Goal: Task Accomplishment & Management: Complete application form

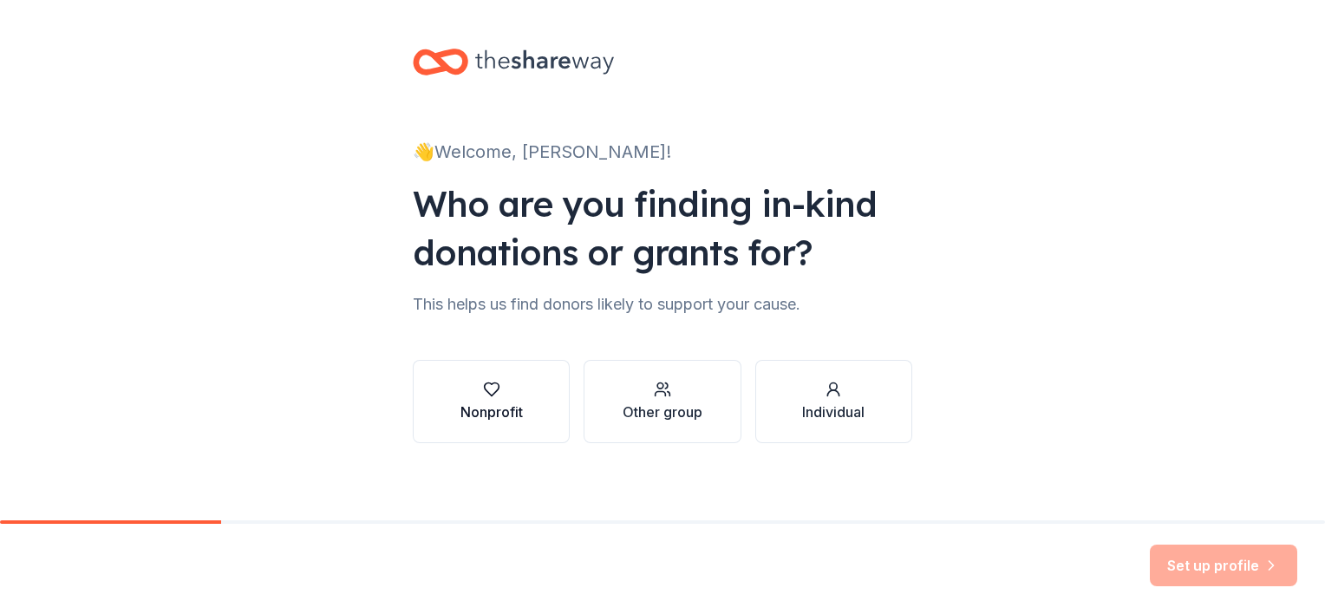
click at [483, 392] on icon "button" at bounding box center [491, 389] width 17 height 17
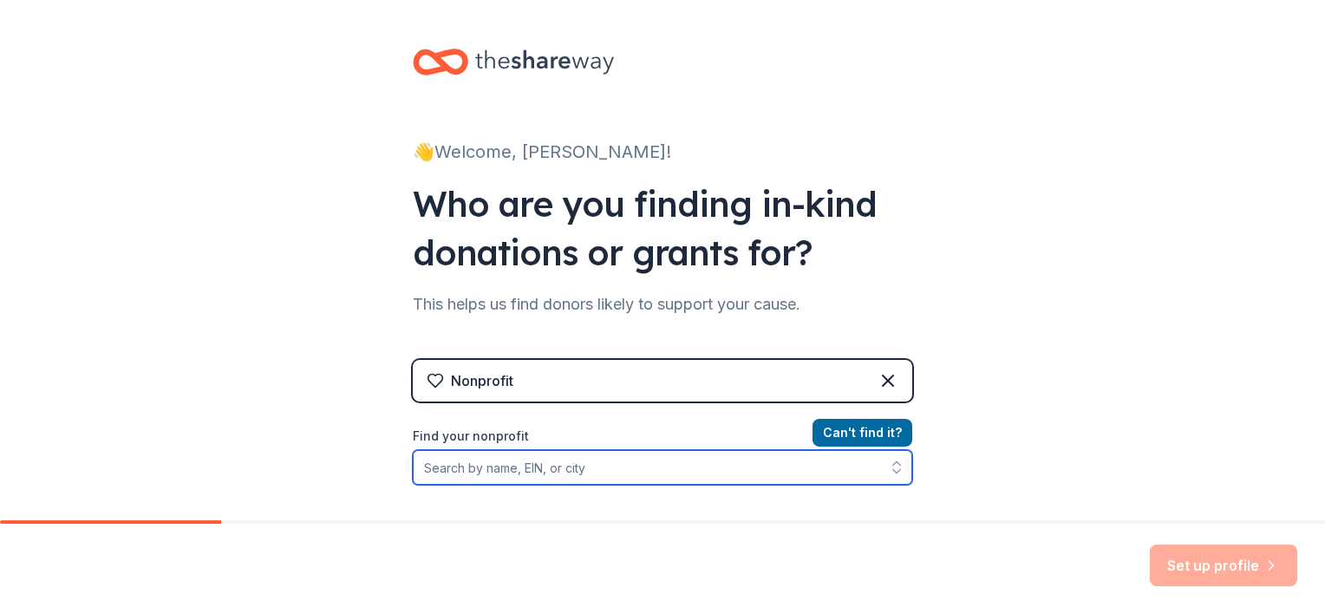
click at [471, 468] on input "Find your nonprofit" at bounding box center [662, 467] width 499 height 35
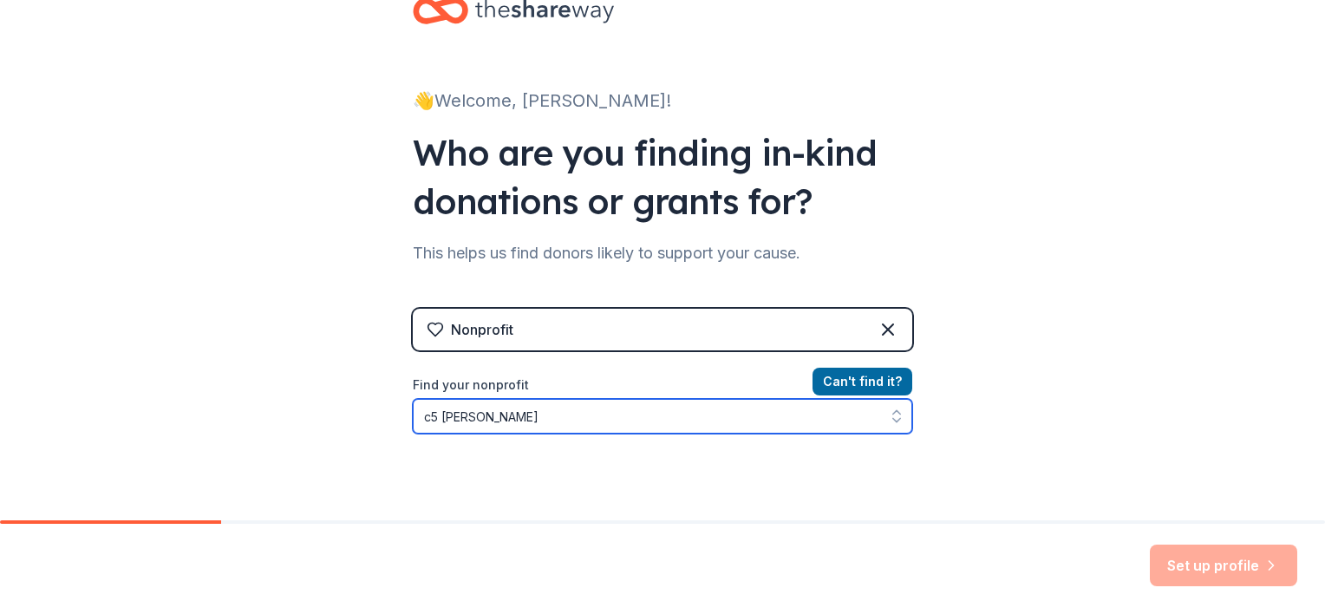
type input "c5 [US_STATE]"
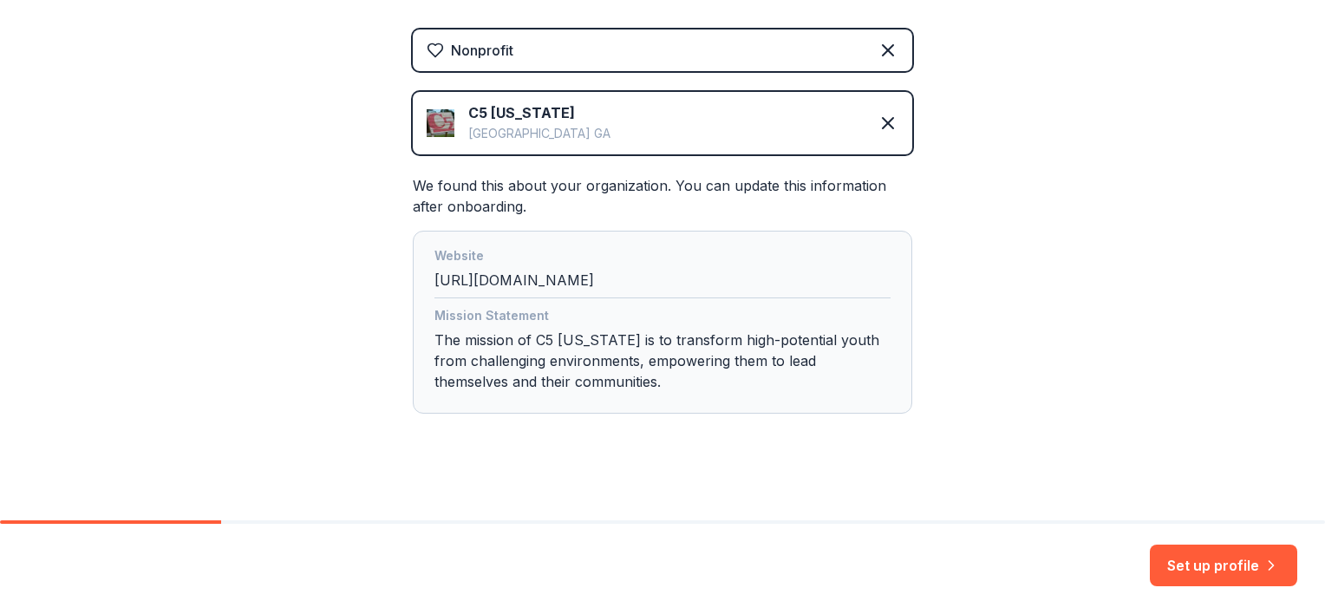
scroll to position [341, 0]
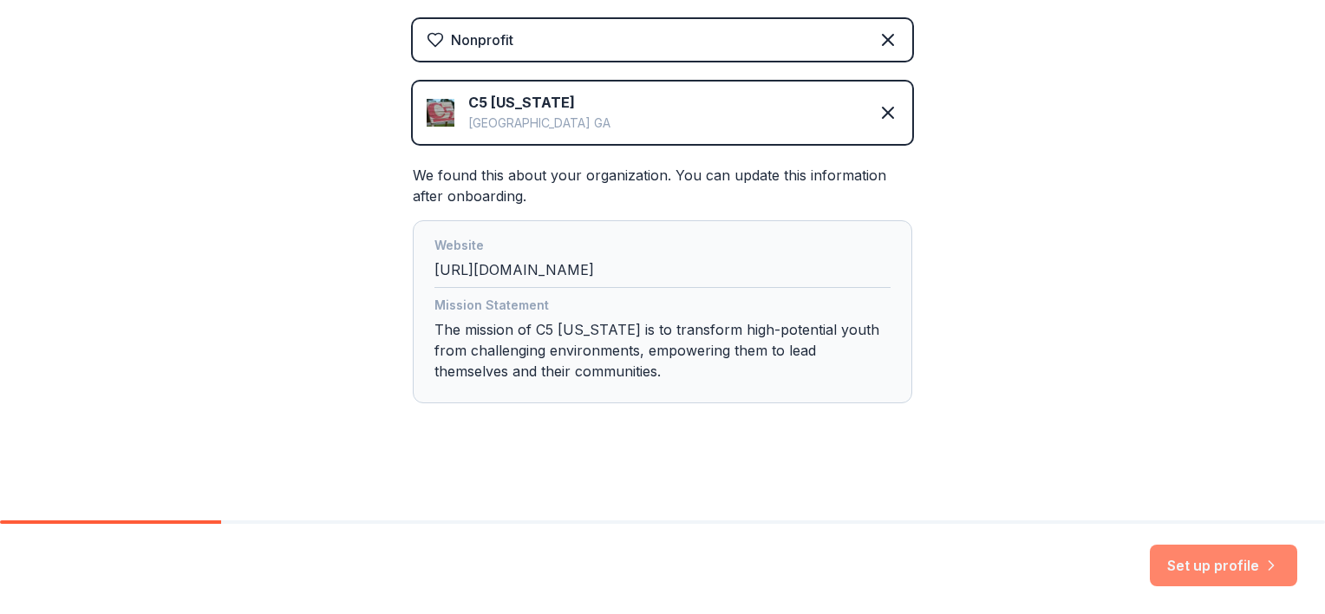
click at [1214, 559] on button "Set up profile" at bounding box center [1223, 565] width 147 height 42
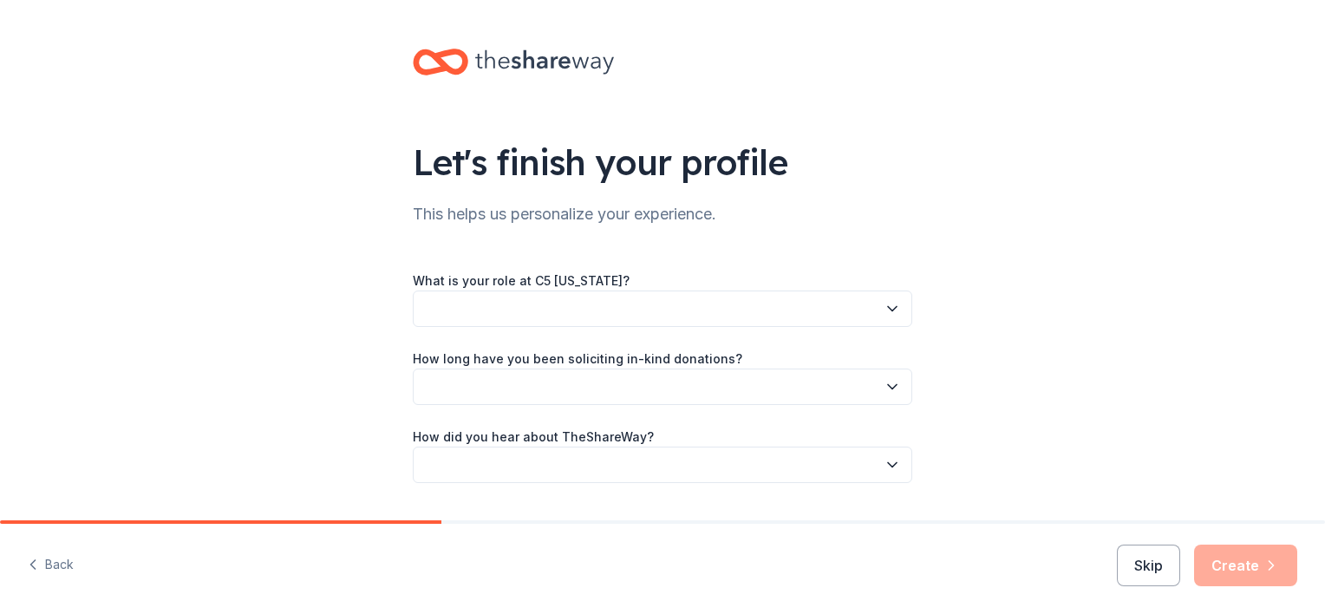
click at [454, 303] on button "button" at bounding box center [662, 308] width 499 height 36
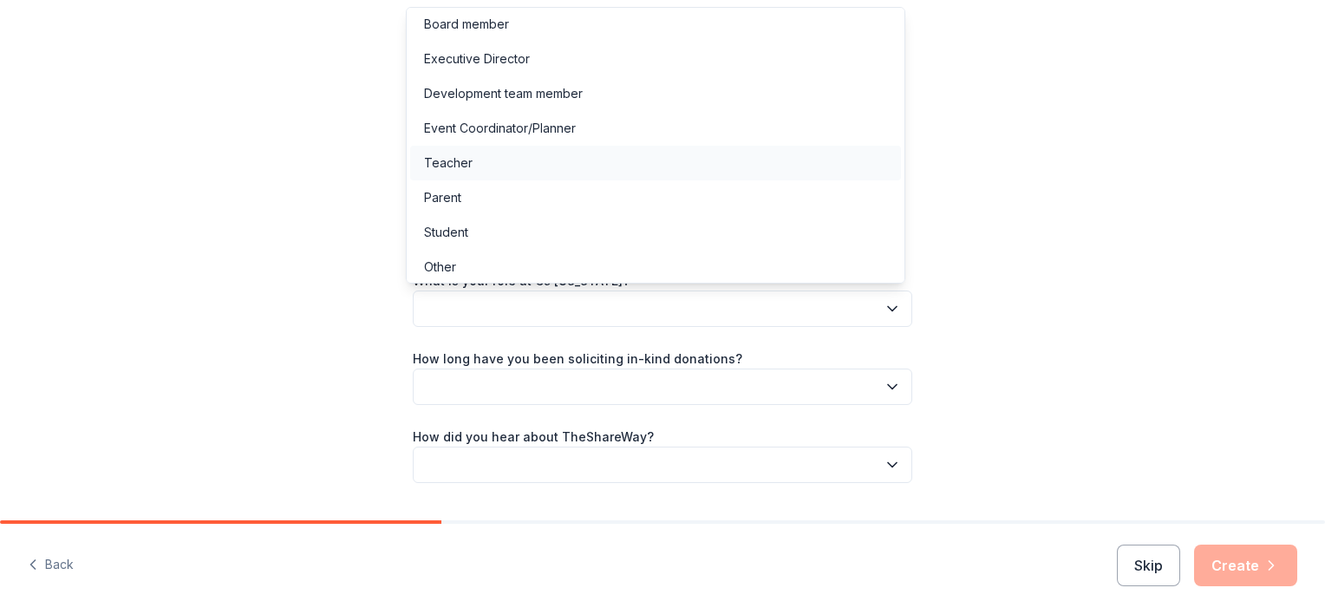
scroll to position [9, 0]
click at [443, 260] on div "Other" at bounding box center [440, 262] width 32 height 21
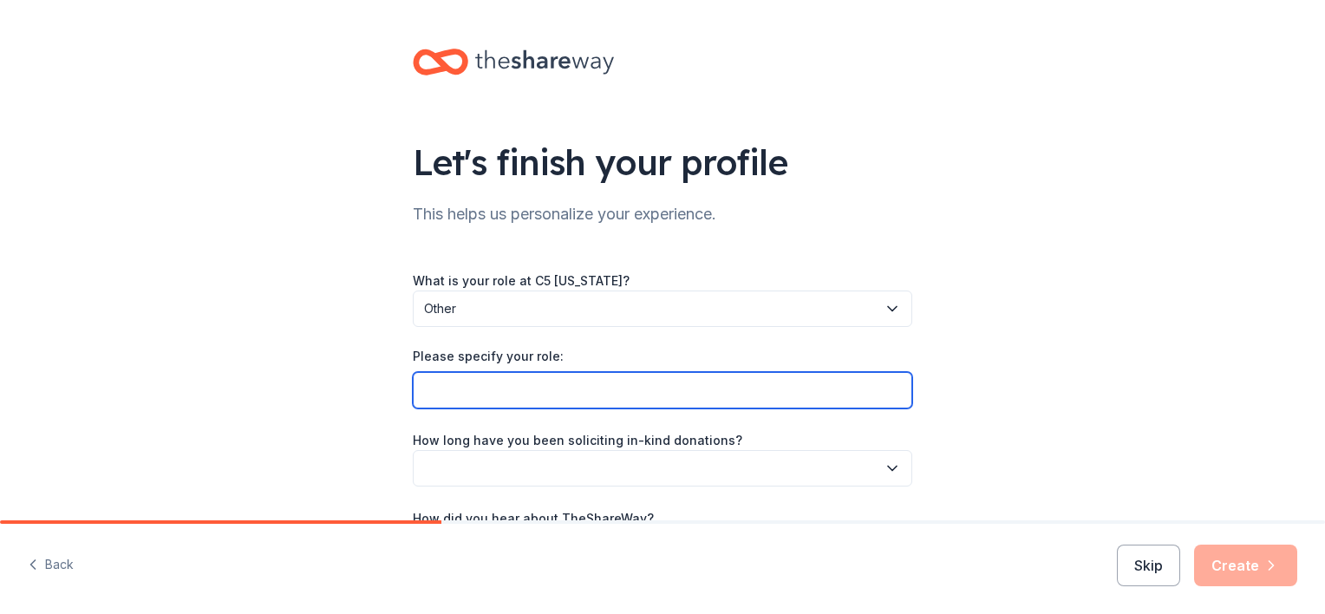
click at [421, 388] on input "Please specify your role:" at bounding box center [662, 390] width 499 height 36
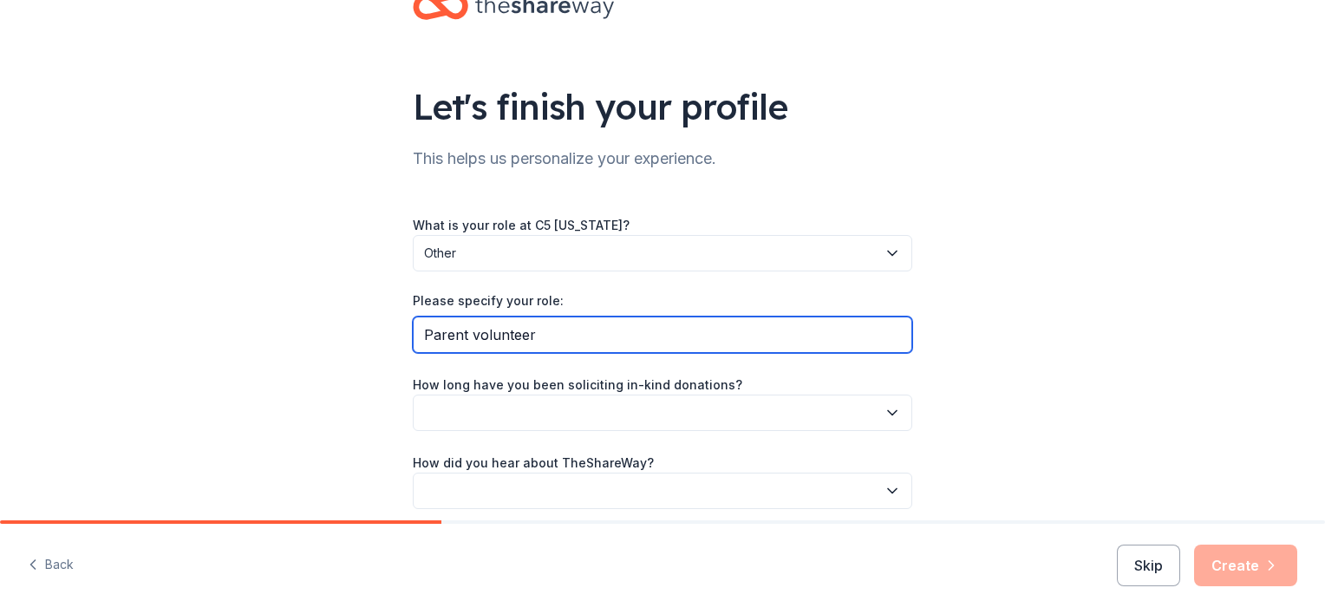
scroll to position [127, 0]
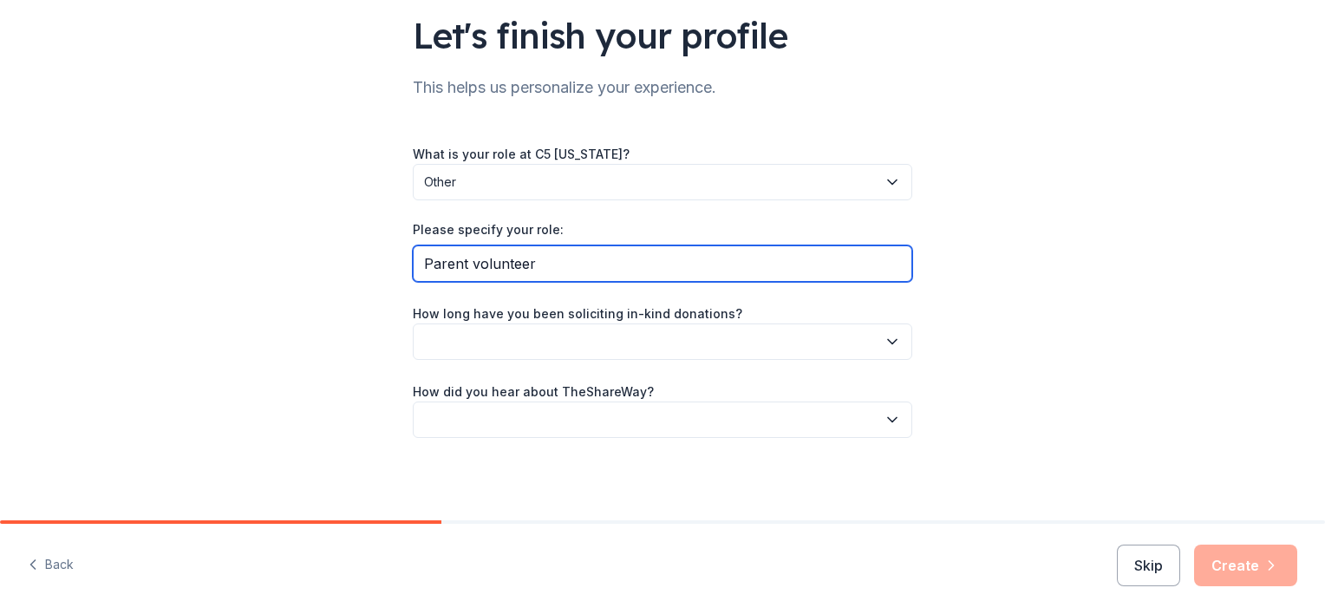
type input "Parent volunteer"
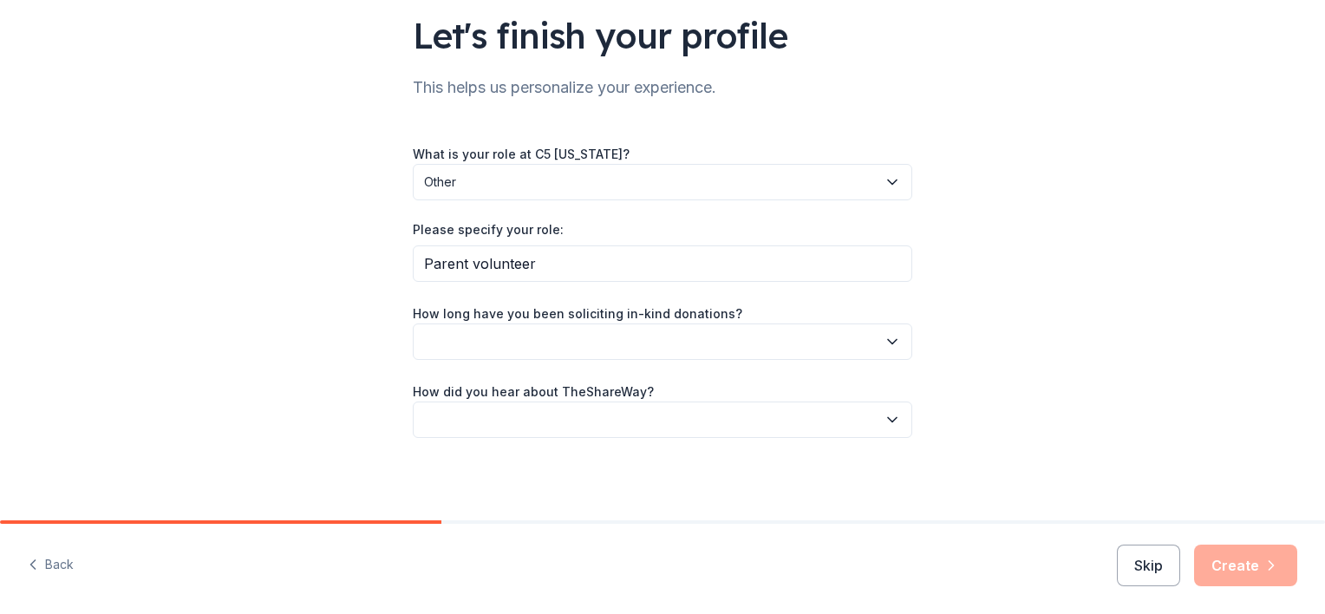
click at [593, 336] on button "button" at bounding box center [662, 341] width 499 height 36
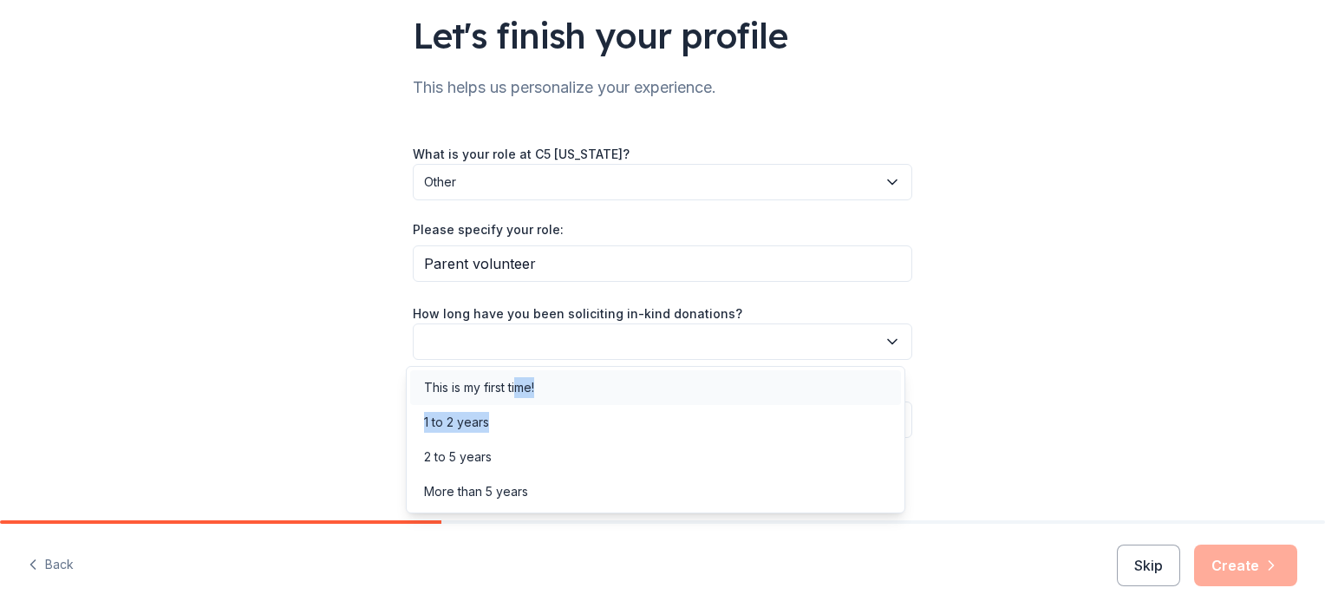
drag, startPoint x: 516, startPoint y: 427, endPoint x: 517, endPoint y: 381, distance: 45.1
click at [517, 381] on div "This is my first time! 1 to 2 years 2 to 5 years More than 5 years" at bounding box center [655, 439] width 499 height 147
drag, startPoint x: 517, startPoint y: 381, endPoint x: 493, endPoint y: 380, distance: 23.5
click at [493, 380] on div "This is my first time!" at bounding box center [479, 387] width 110 height 21
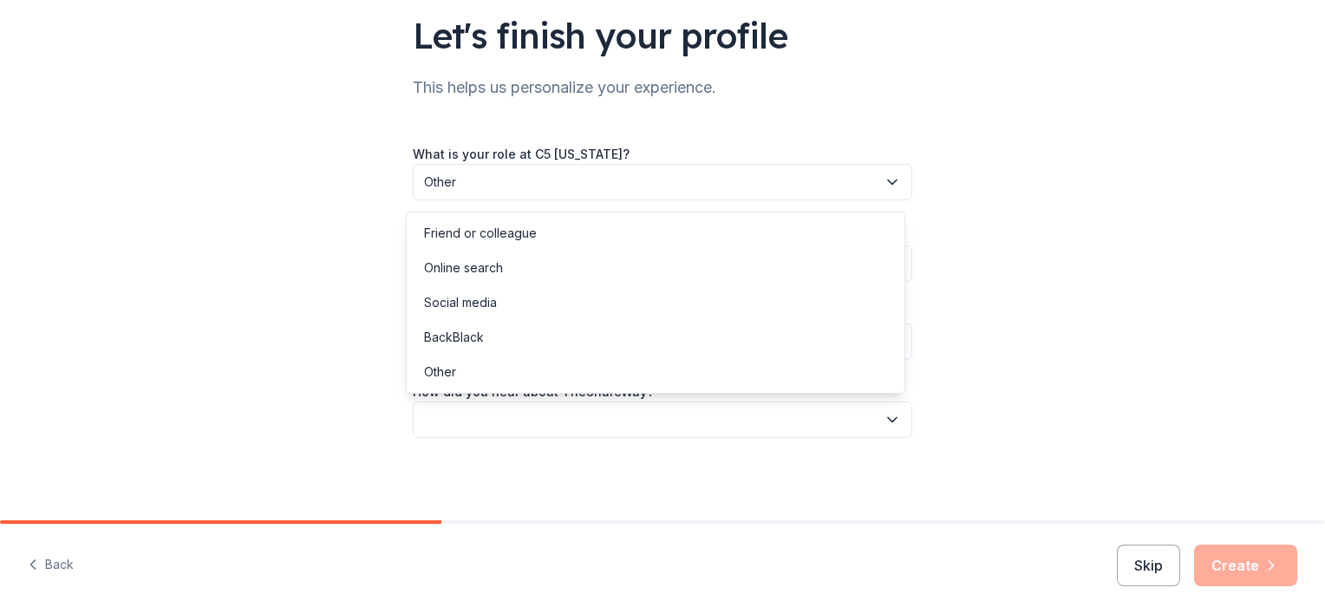
click at [581, 410] on button "button" at bounding box center [662, 419] width 499 height 36
click at [480, 269] on div "Online search" at bounding box center [463, 267] width 79 height 21
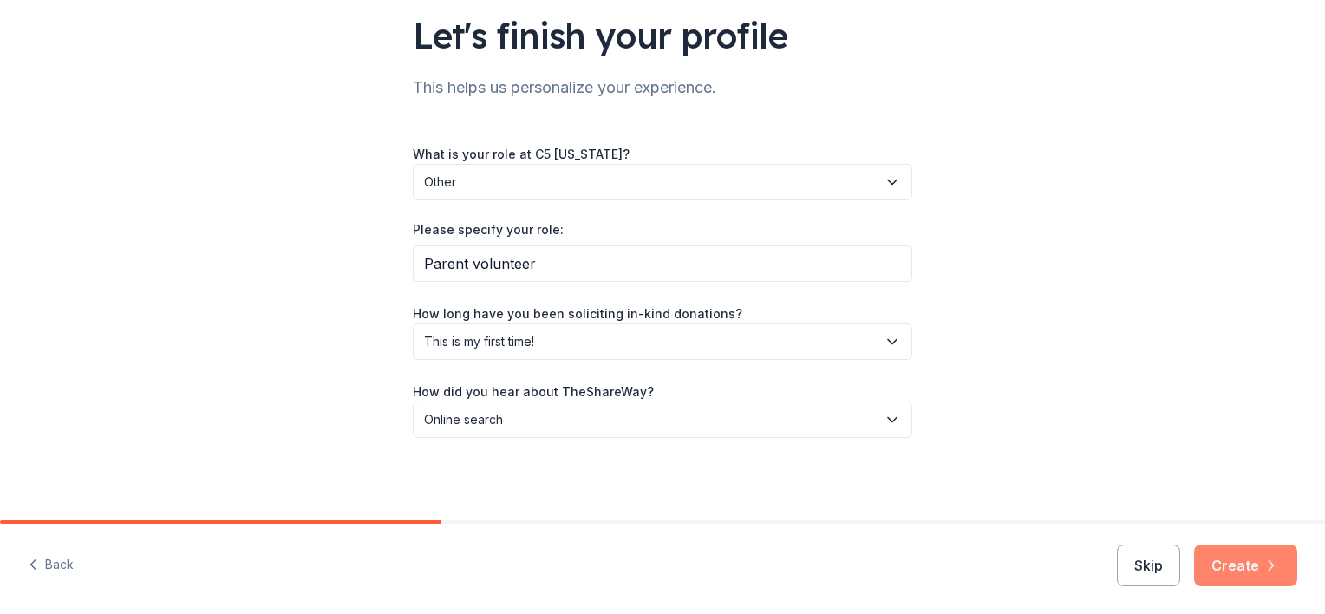
click at [1252, 563] on button "Create" at bounding box center [1245, 565] width 103 height 42
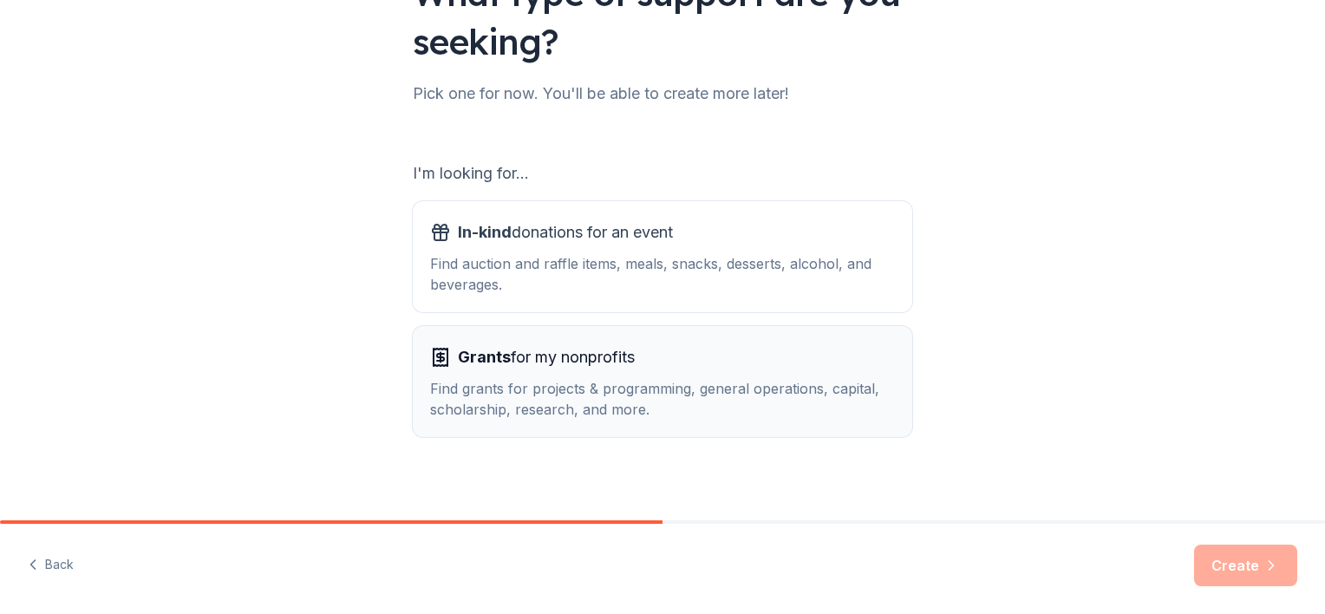
scroll to position [173, 0]
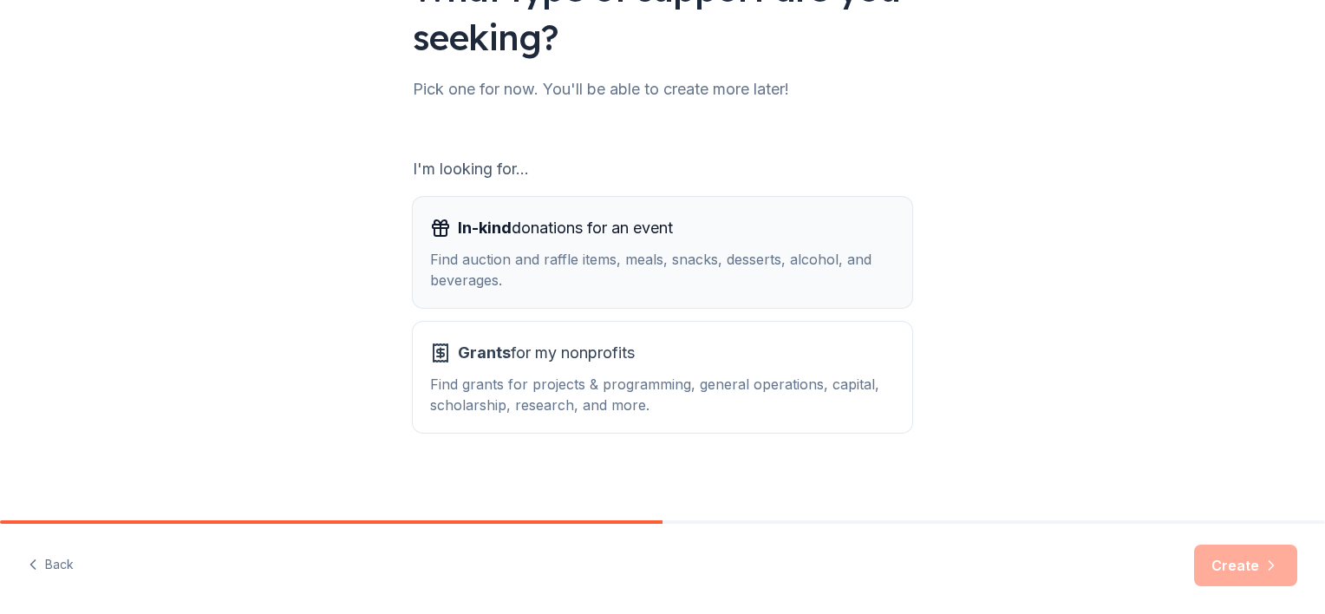
click at [483, 265] on div "Find auction and raffle items, meals, snacks, desserts, alcohol, and beverages." at bounding box center [662, 270] width 465 height 42
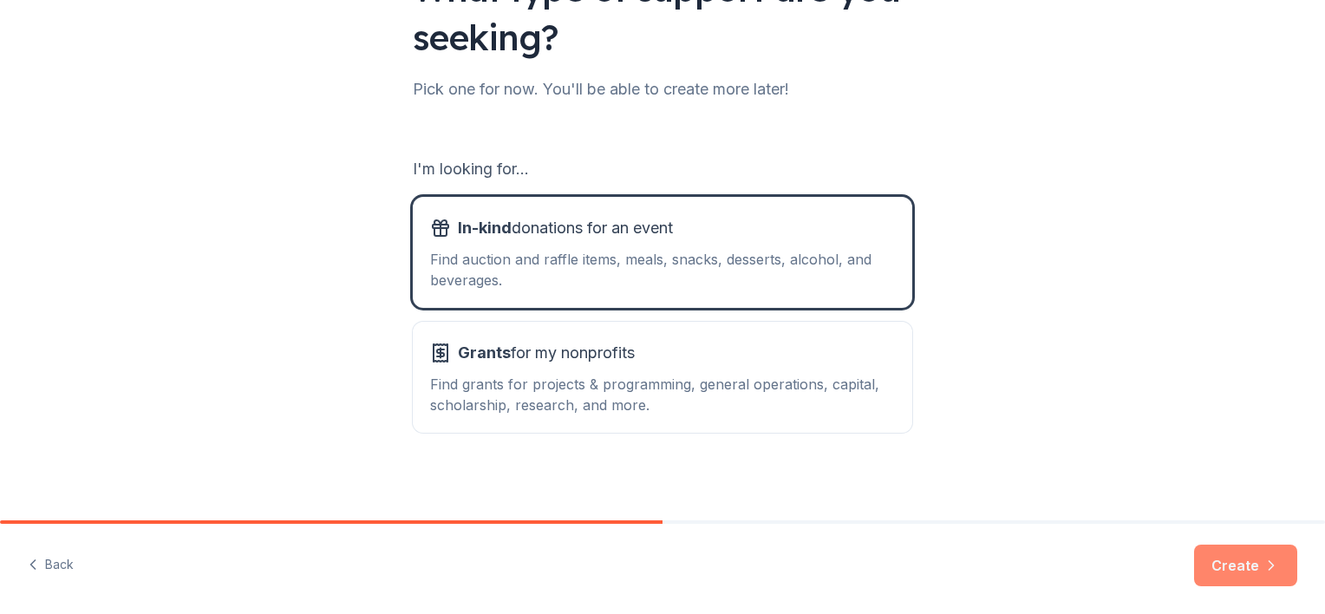
click at [1245, 569] on button "Create" at bounding box center [1245, 565] width 103 height 42
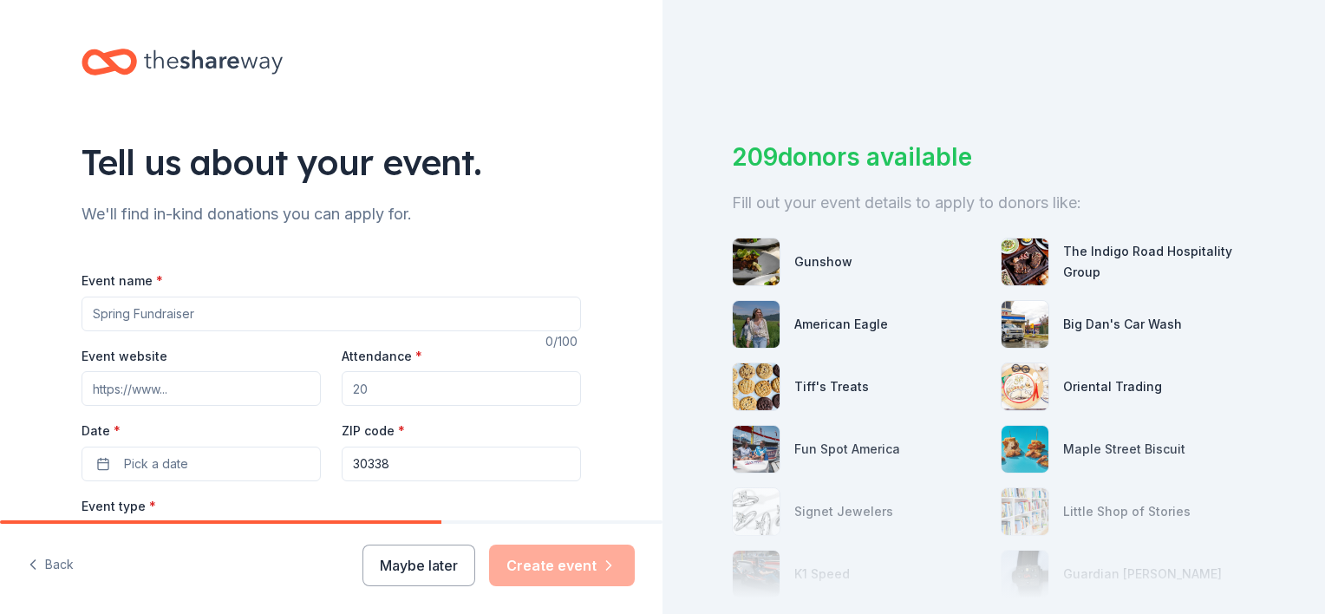
click at [153, 313] on input "Event name *" at bounding box center [330, 314] width 499 height 35
drag, startPoint x: 385, startPoint y: 387, endPoint x: 325, endPoint y: 388, distance: 59.8
click at [325, 388] on div "Event website Attendance * Date * Pick a date ZIP code * 30338" at bounding box center [330, 413] width 499 height 136
type input "300"
drag, startPoint x: 158, startPoint y: 397, endPoint x: 150, endPoint y: 384, distance: 15.2
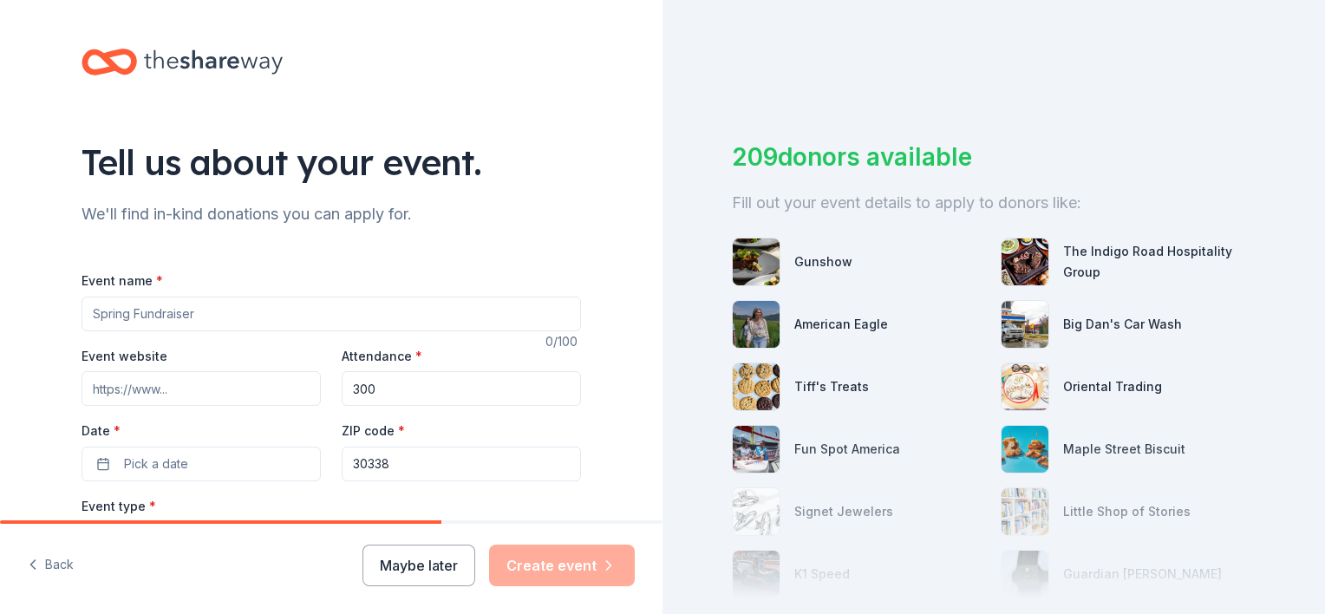
click at [150, 384] on input "Event website" at bounding box center [200, 388] width 239 height 35
click at [156, 316] on input "Event name *" at bounding box center [330, 314] width 499 height 35
type input "What's Possible with C5 [US_STATE]-Celebrating 21 years"
click at [172, 455] on span "Pick a date" at bounding box center [156, 463] width 64 height 21
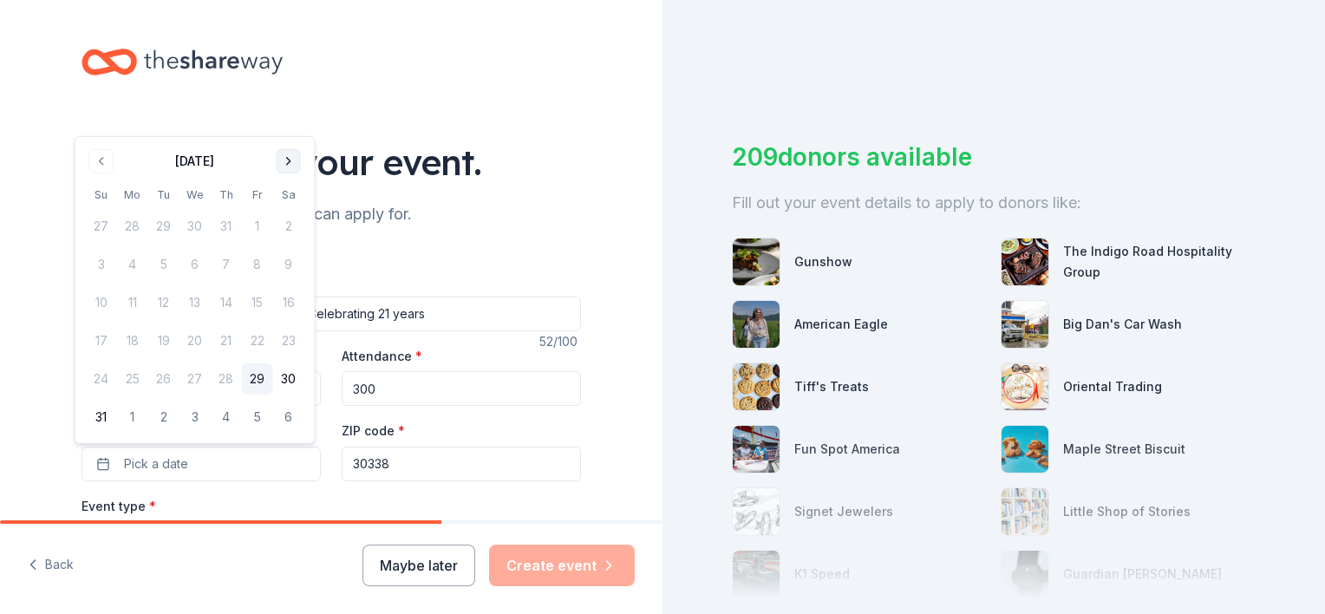
click at [286, 158] on button "Go to next month" at bounding box center [289, 161] width 24 height 24
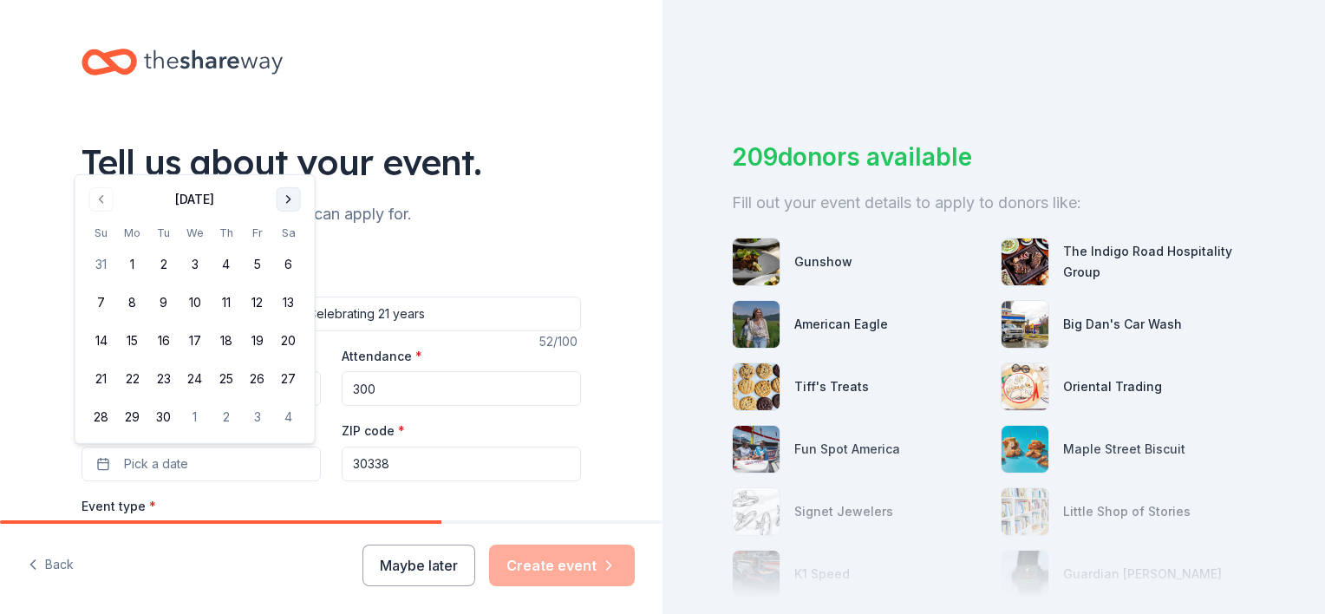
click at [282, 201] on button "Go to next month" at bounding box center [289, 199] width 24 height 24
click at [288, 164] on button "Go to next month" at bounding box center [289, 161] width 24 height 24
click at [284, 194] on button "Go to next month" at bounding box center [289, 199] width 24 height 24
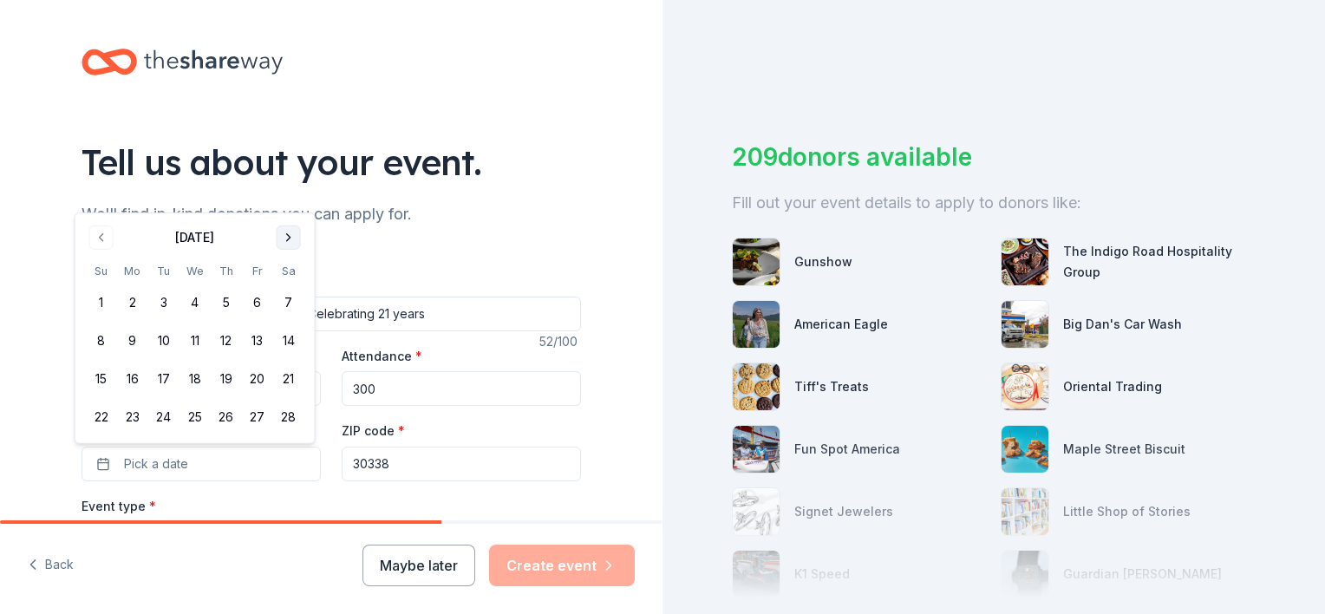
click at [289, 234] on button "Go to next month" at bounding box center [289, 237] width 24 height 24
click at [287, 199] on button "Go to next month" at bounding box center [289, 199] width 24 height 24
click at [222, 258] on button "2" at bounding box center [226, 264] width 31 height 31
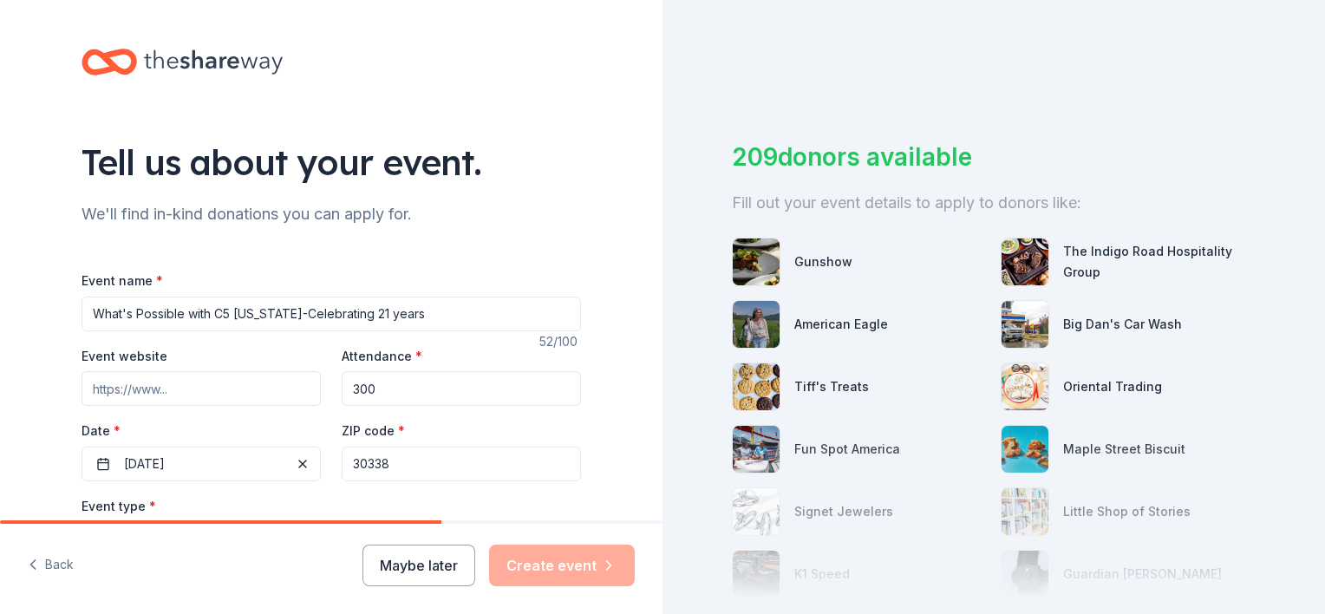
drag, startPoint x: 397, startPoint y: 461, endPoint x: 323, endPoint y: 459, distance: 74.6
click at [327, 459] on div "Event website Attendance * 300 Date * 04/02/2026 ZIP code * 30338" at bounding box center [330, 413] width 499 height 136
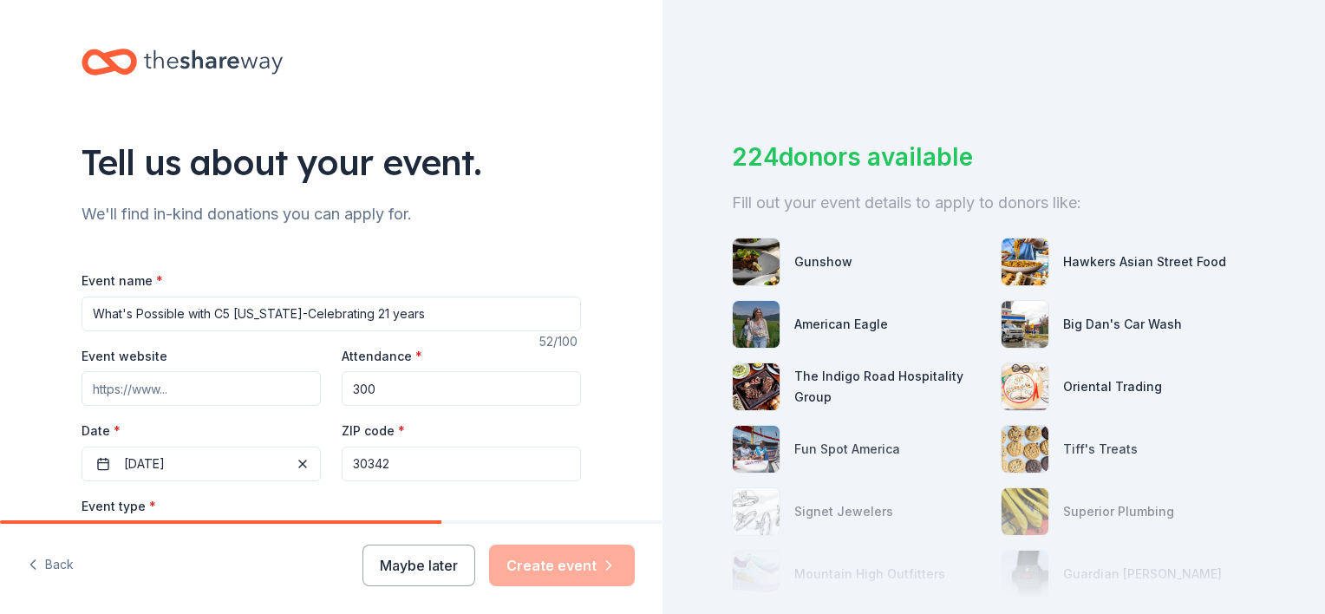
type input "30342"
click at [135, 388] on input "Event website" at bounding box center [200, 388] width 239 height 35
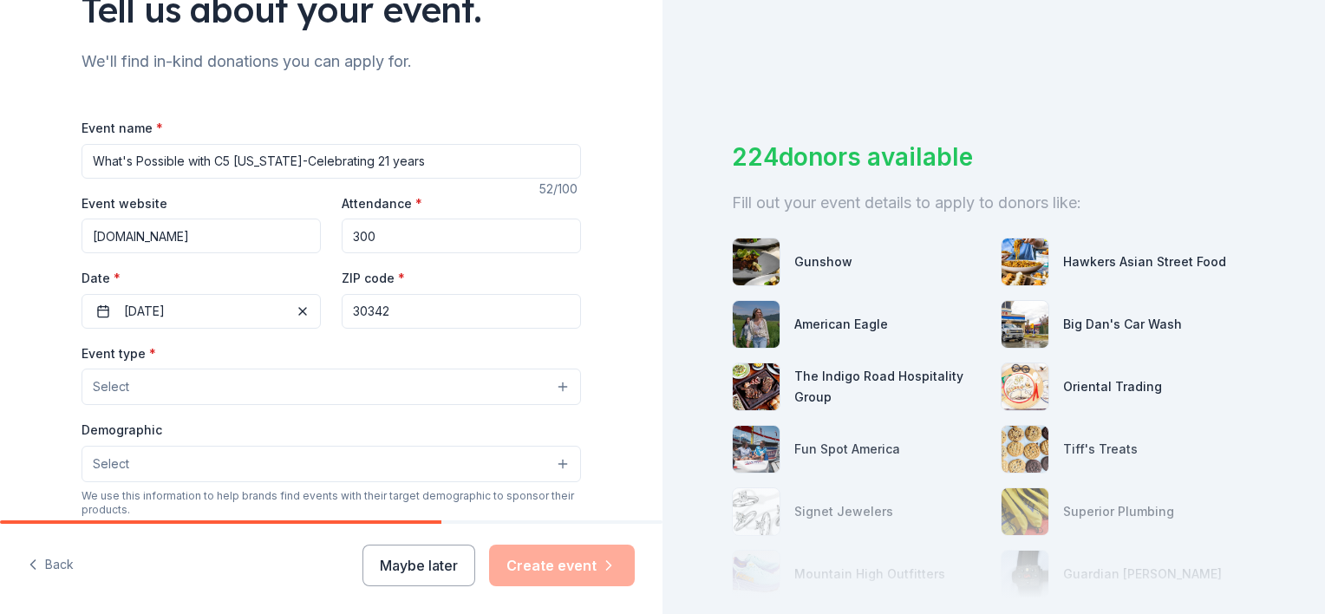
scroll to position [173, 0]
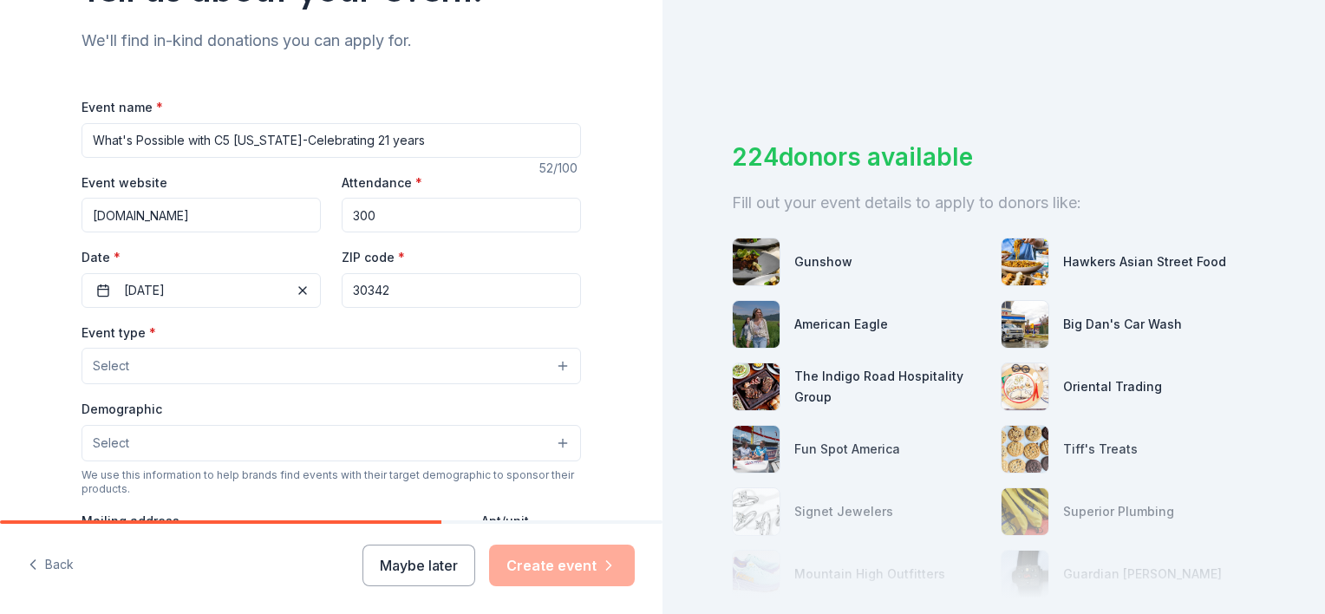
type input "www.C5georgia.org"
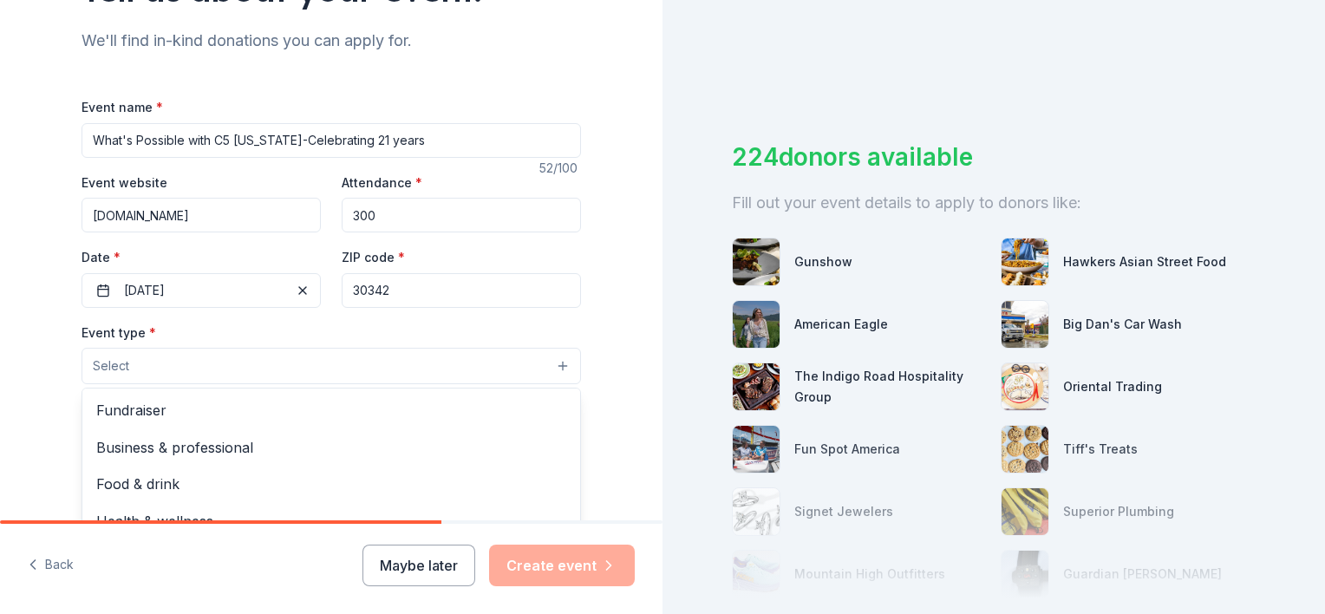
click at [126, 364] on button "Select" at bounding box center [330, 366] width 499 height 36
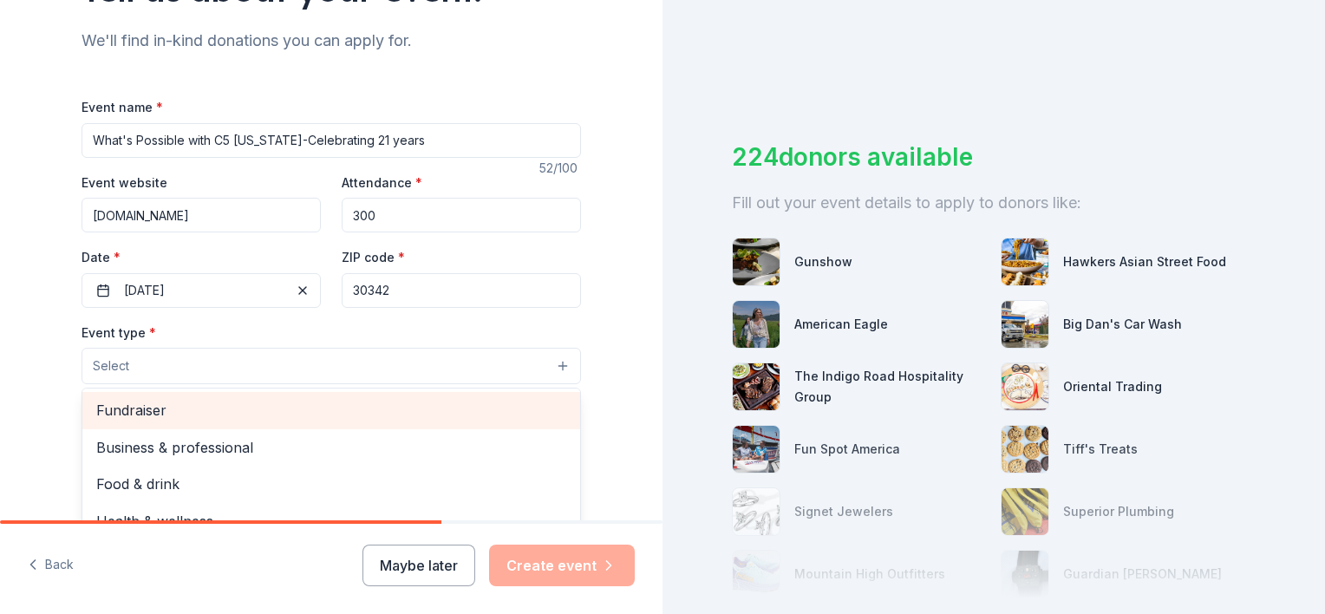
click at [140, 402] on span "Fundraiser" at bounding box center [331, 410] width 470 height 23
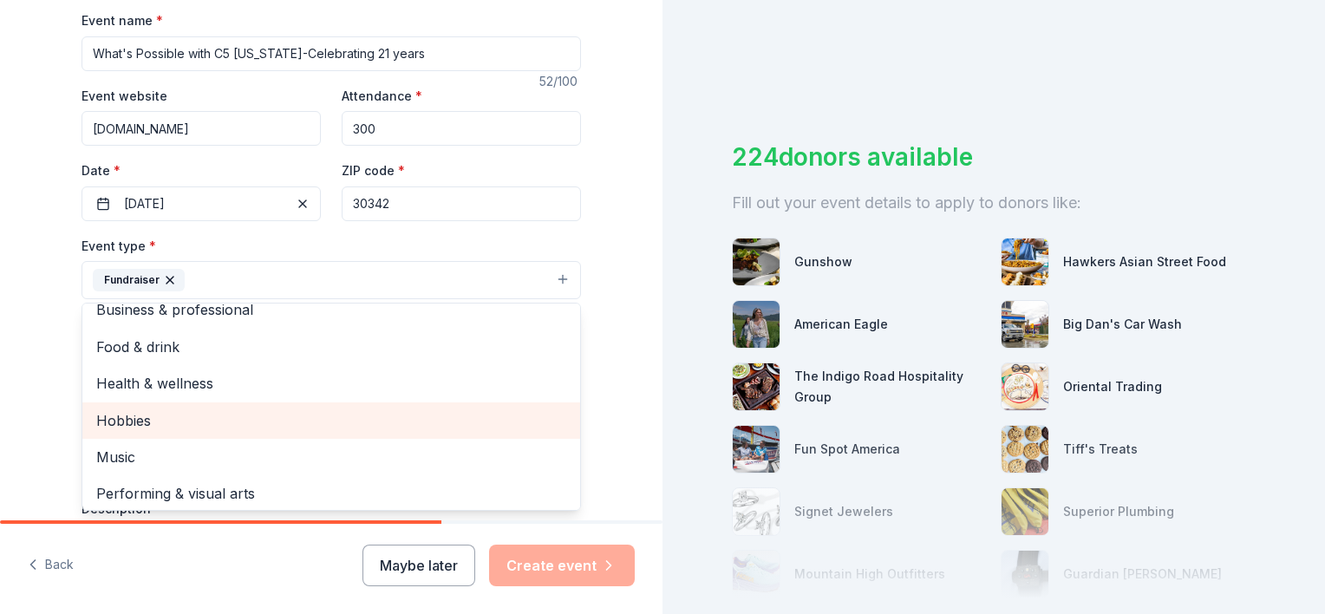
scroll to position [21, 0]
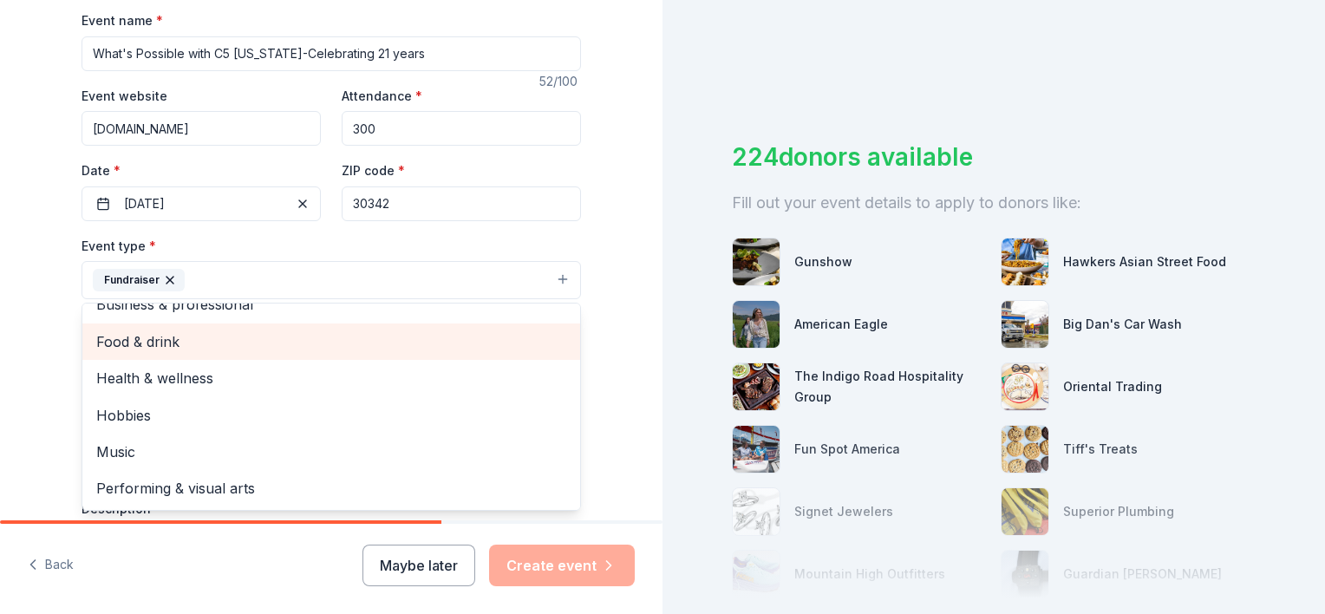
click at [150, 335] on span "Food & drink" at bounding box center [331, 341] width 470 height 23
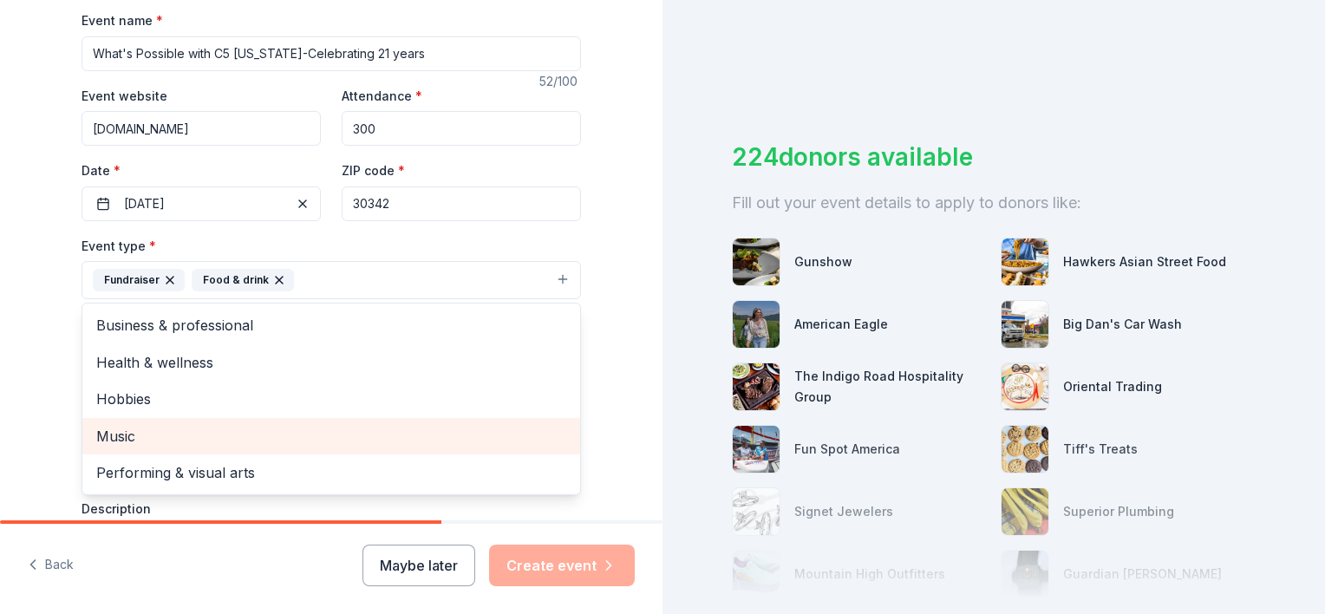
scroll to position [520, 0]
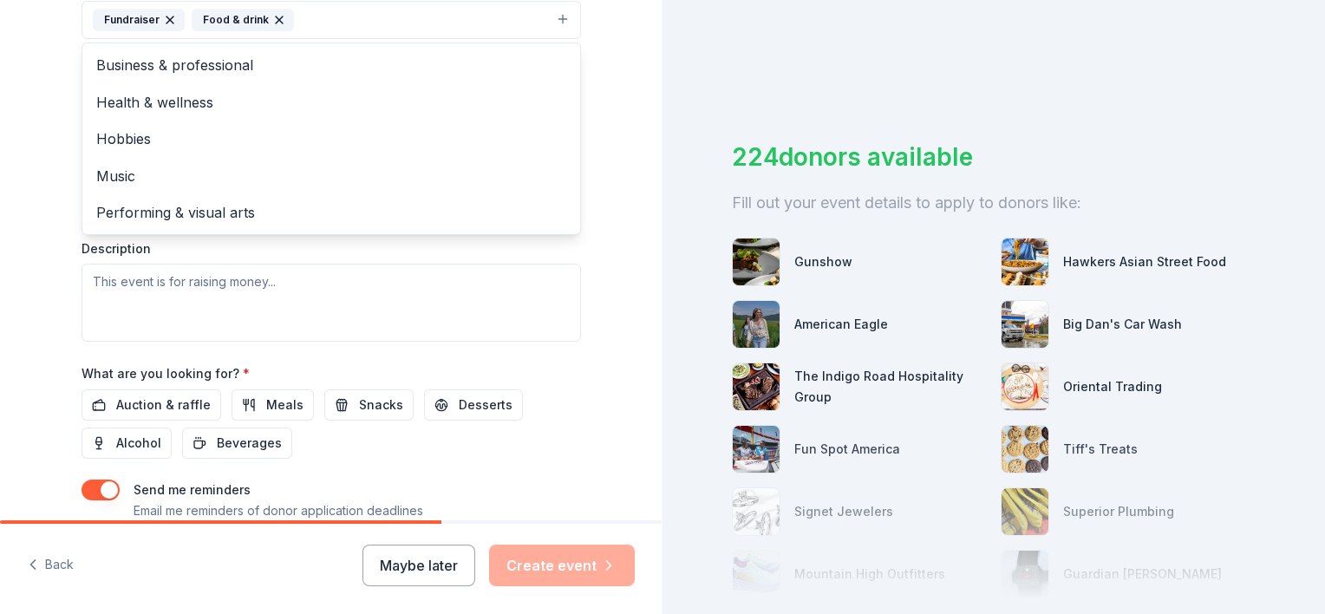
click at [141, 291] on div "Event type * Fundraiser Food & drink Business & professional Health & wellness …" at bounding box center [330, 158] width 499 height 367
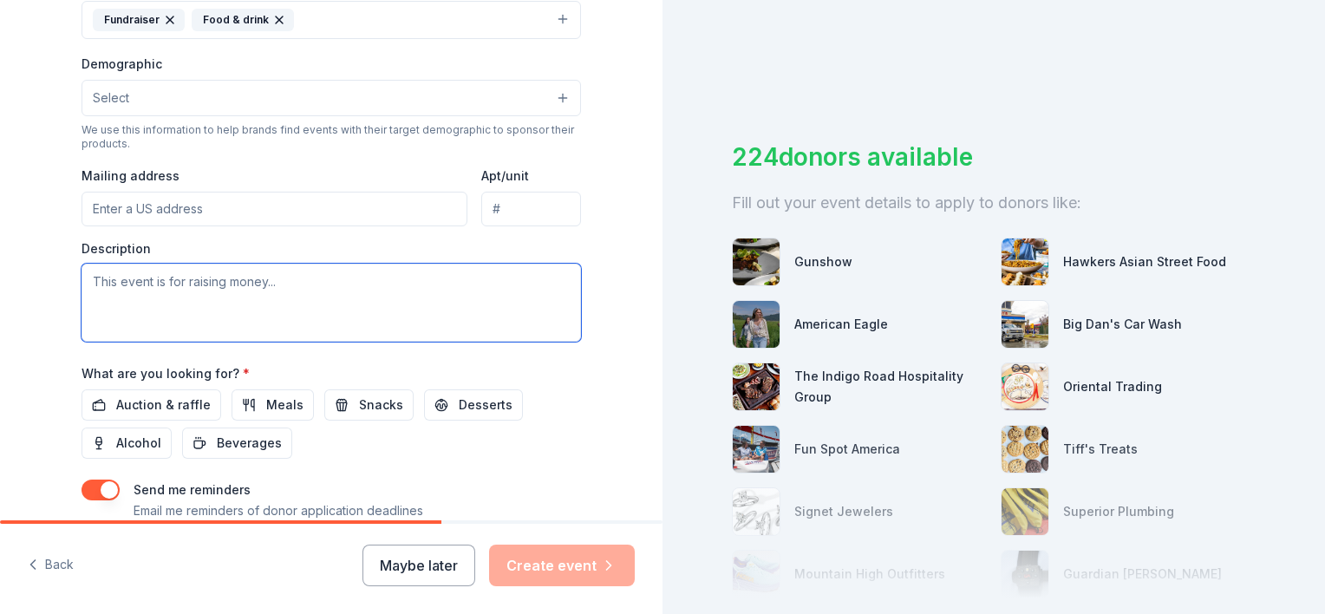
click at [93, 277] on textarea at bounding box center [330, 303] width 499 height 78
click at [138, 301] on textarea "This is C5 Georgia's annual fundraiser, held at the Sandy Springs Performing Ar…" at bounding box center [330, 303] width 499 height 78
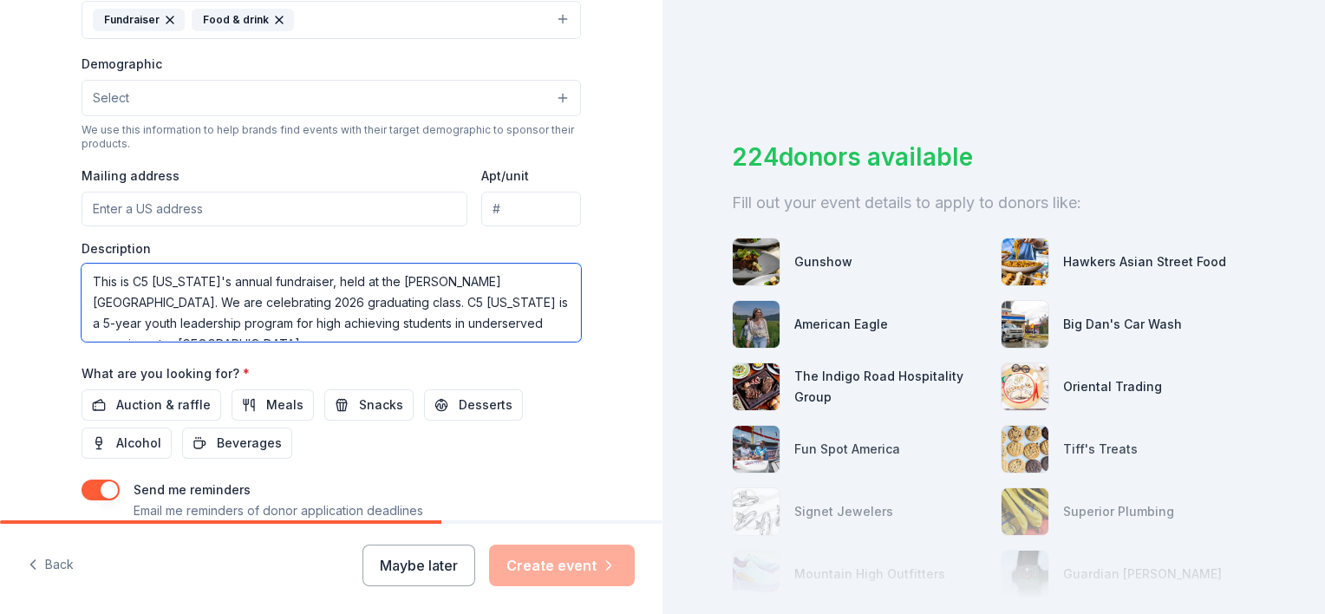
scroll to position [10, 0]
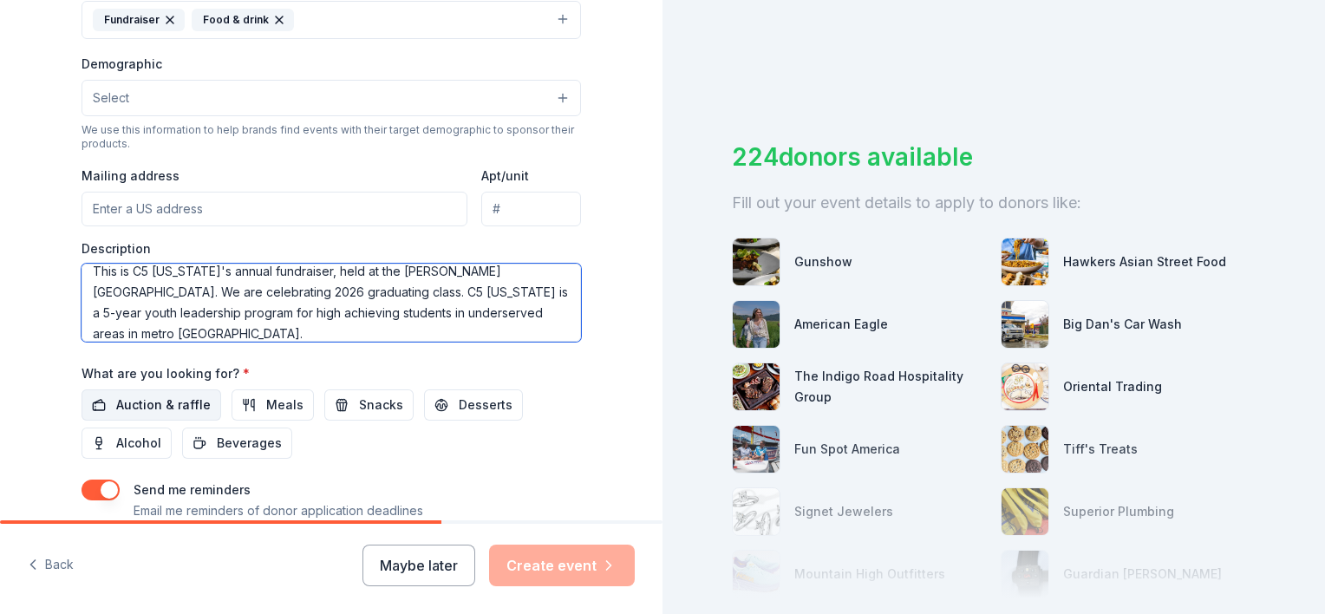
type textarea "This is C5 Georgia's annual fundraiser, held at the Sandy Springs Performing Ar…"
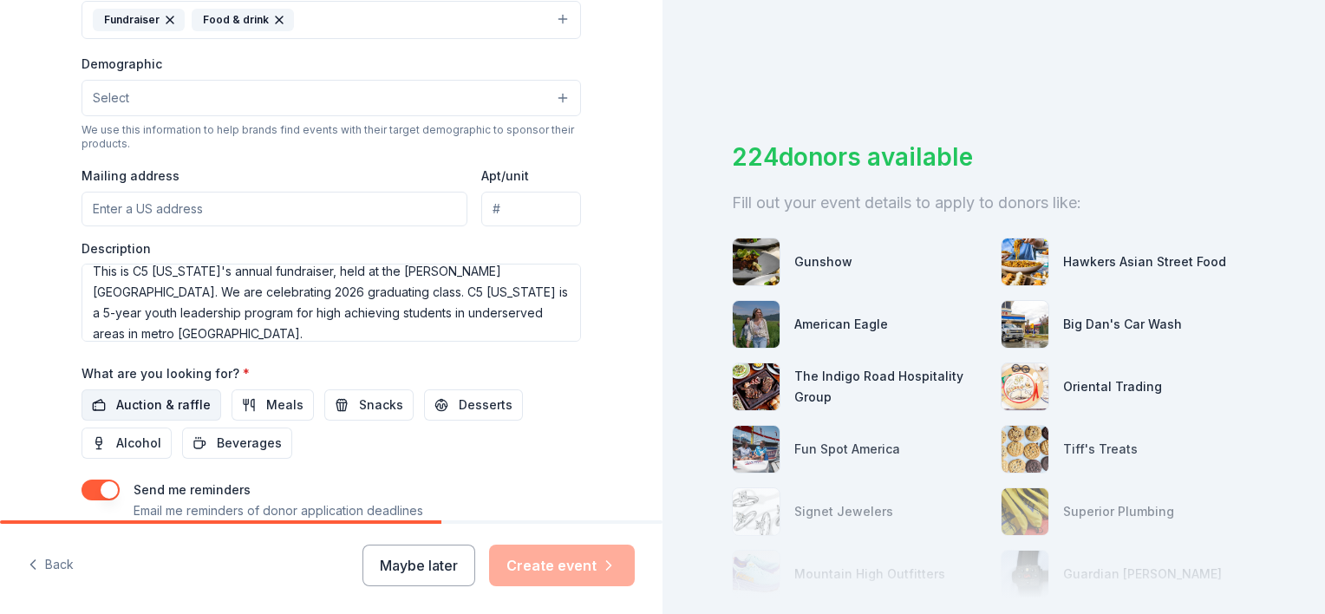
click at [140, 399] on span "Auction & raffle" at bounding box center [163, 404] width 94 height 21
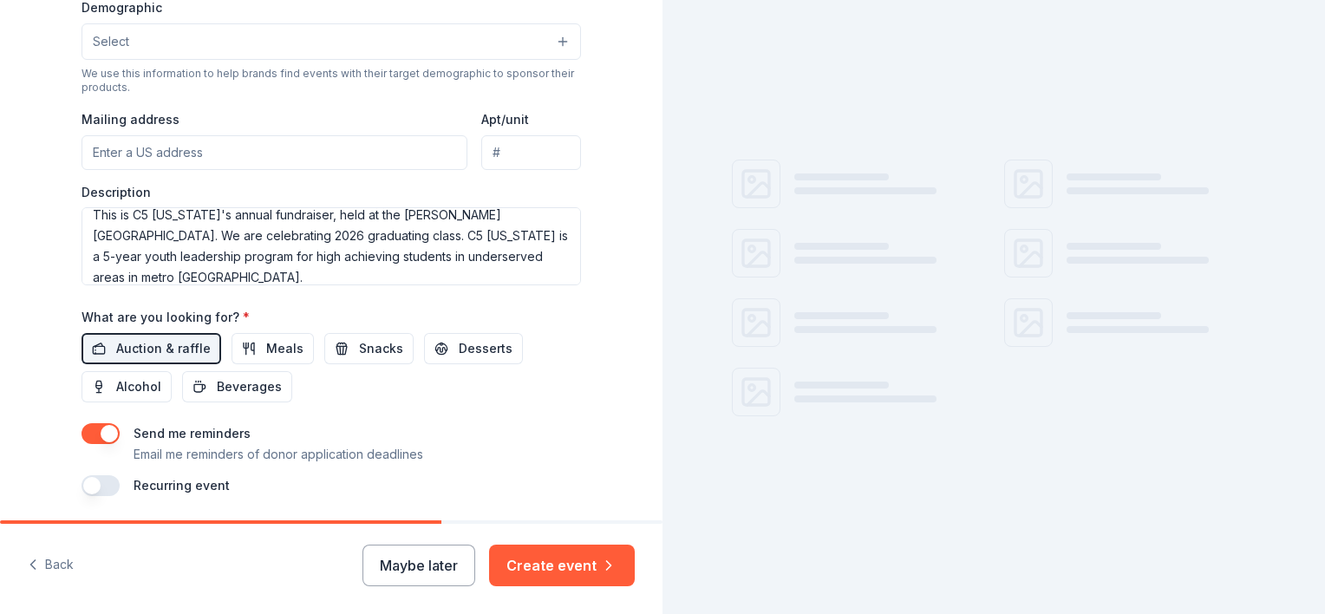
scroll to position [635, 0]
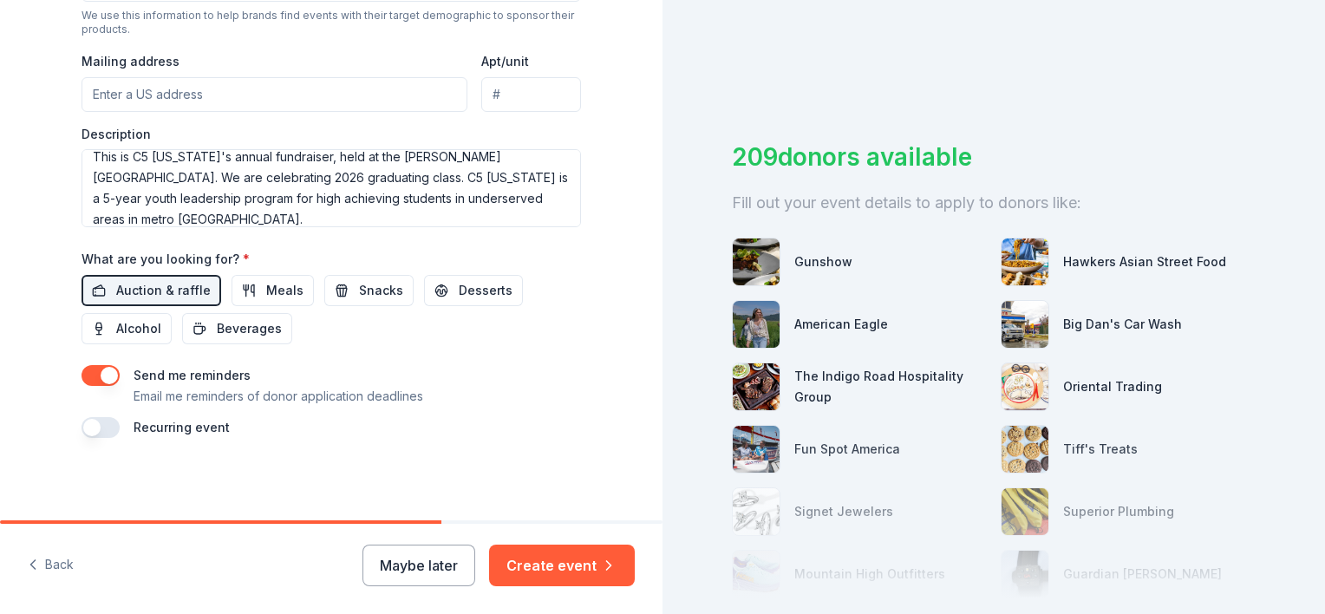
click at [85, 427] on button "button" at bounding box center [100, 427] width 38 height 21
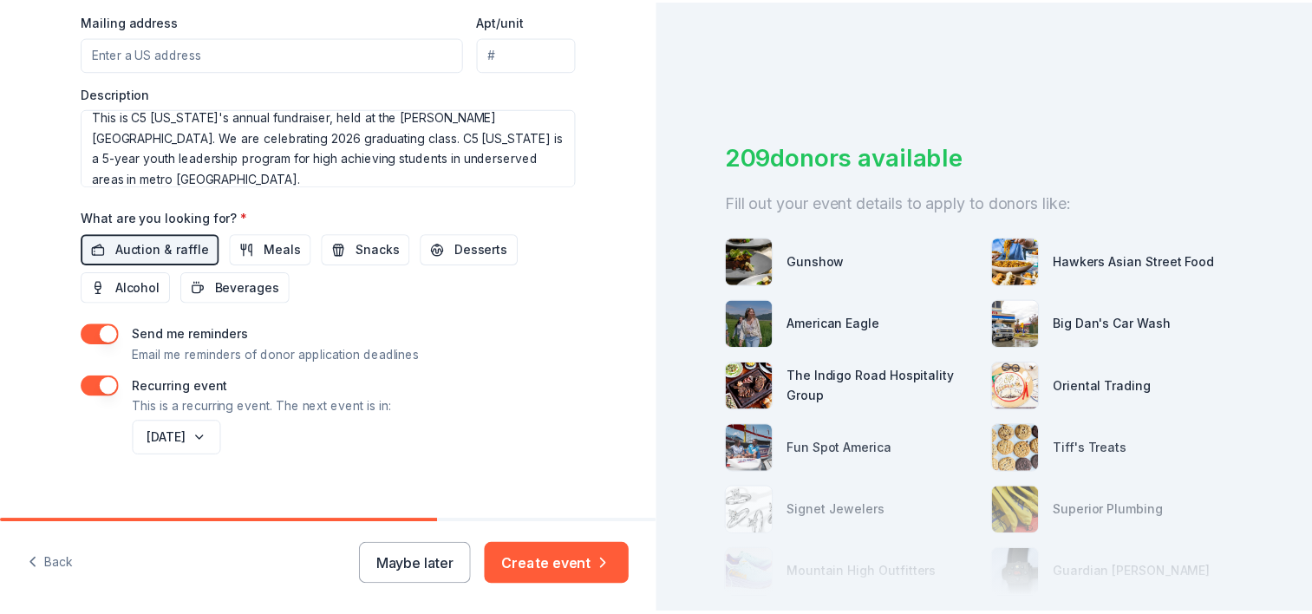
scroll to position [697, 0]
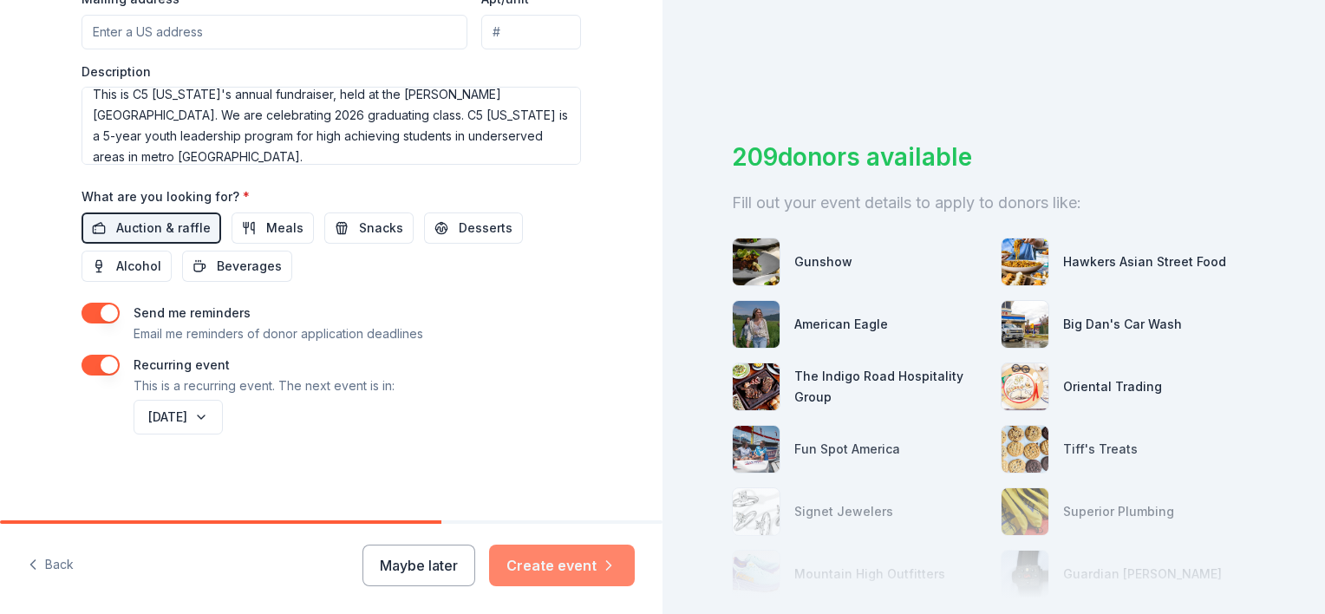
click at [567, 563] on button "Create event" at bounding box center [562, 565] width 146 height 42
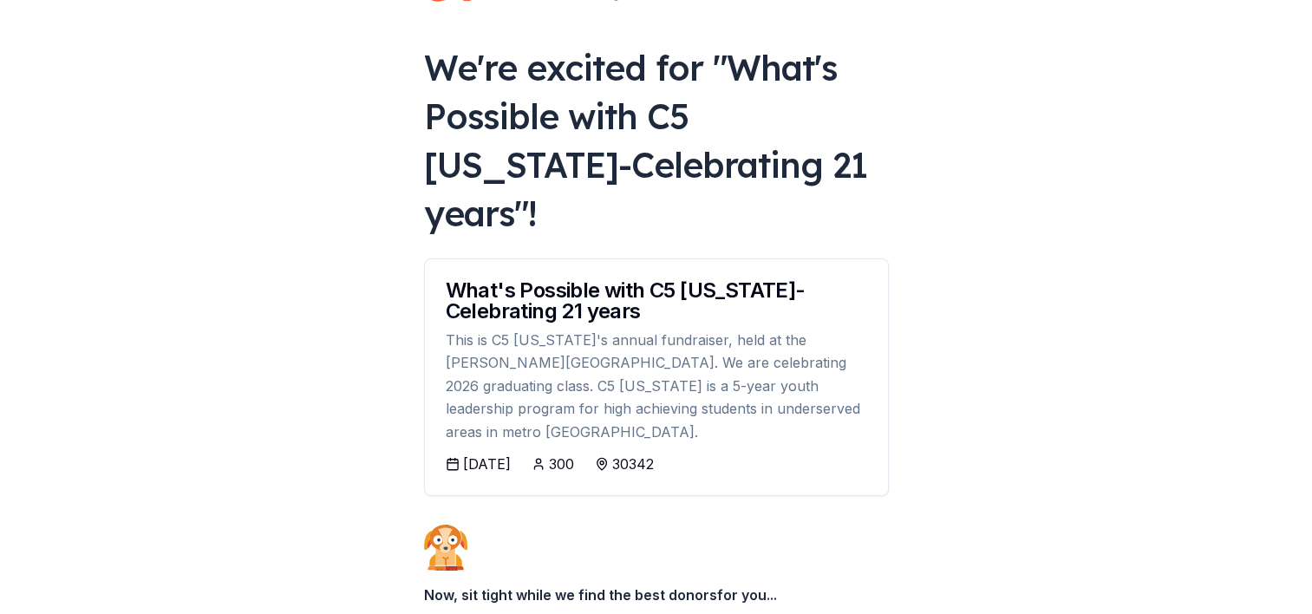
scroll to position [211, 0]
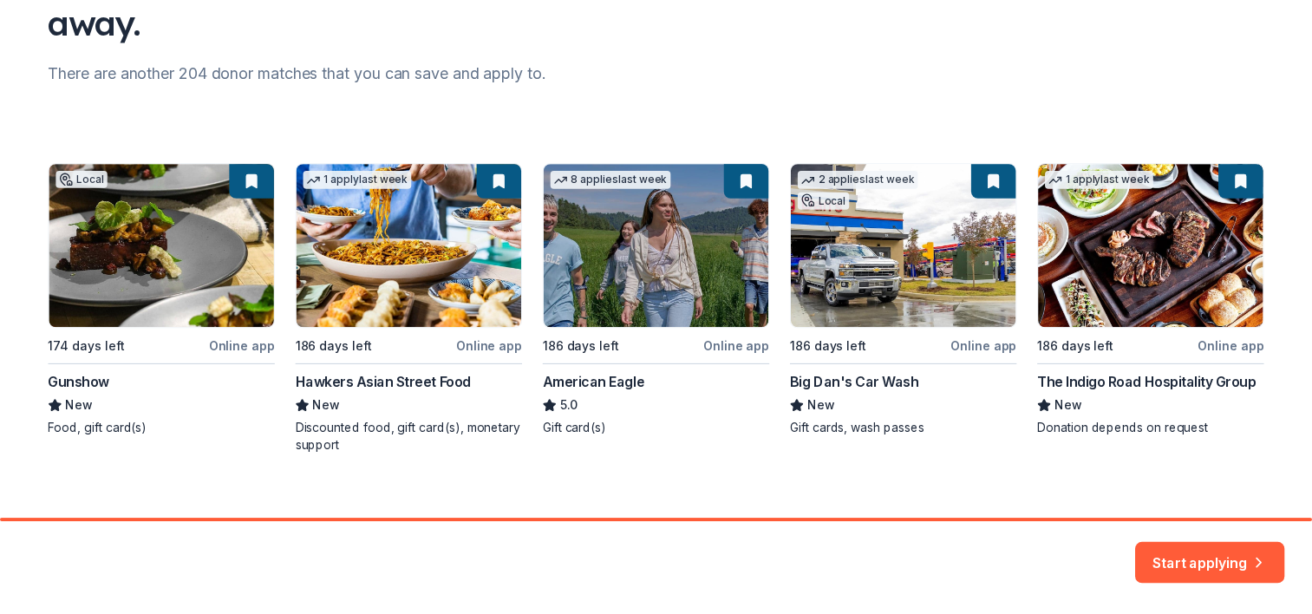
scroll to position [208, 0]
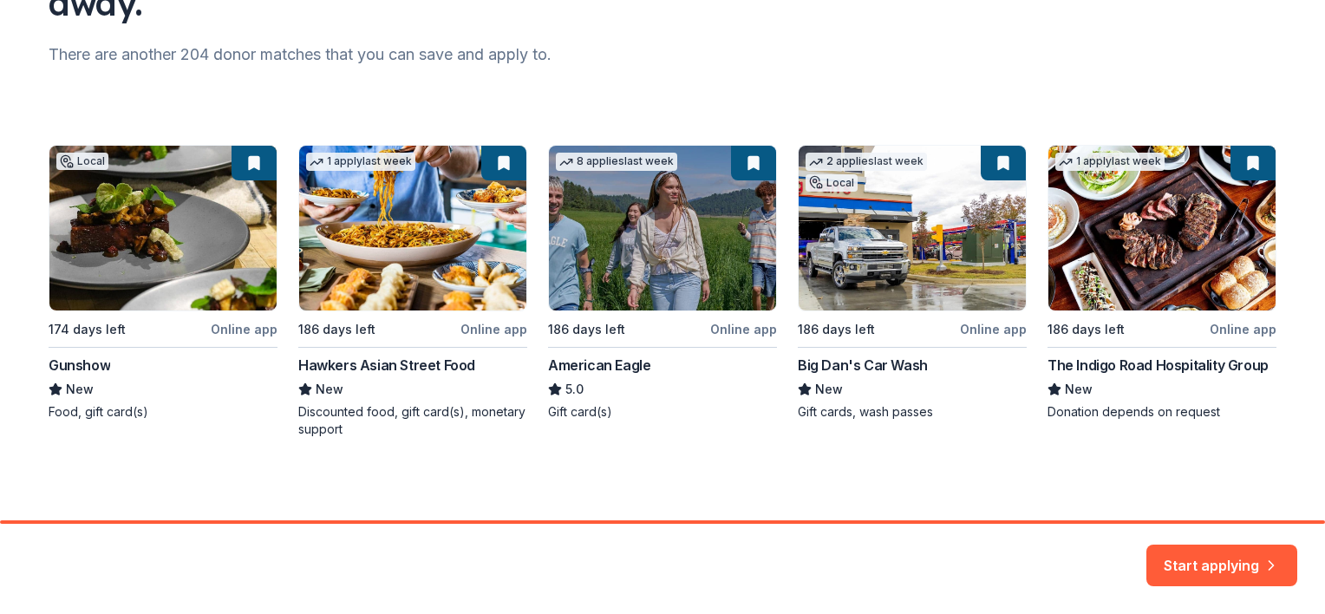
click at [135, 211] on div "Local 174 days left Online app Gunshow New Food, gift card(s) 1 apply last week…" at bounding box center [663, 291] width 1228 height 293
click at [1183, 558] on button "Start applying" at bounding box center [1221, 555] width 151 height 42
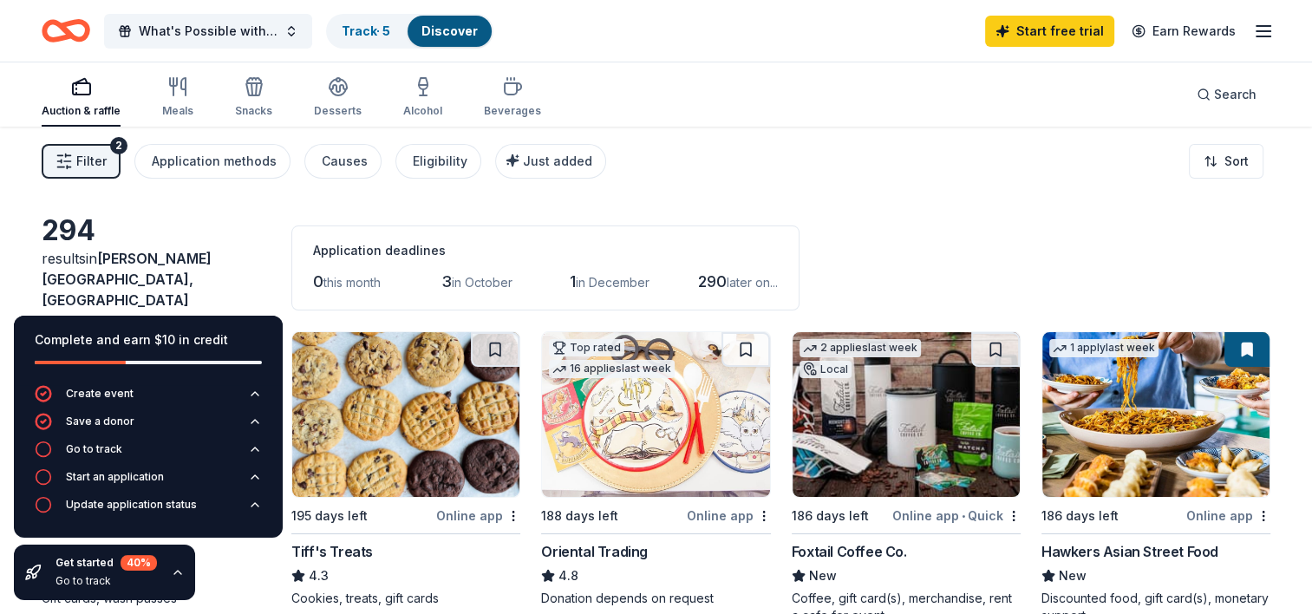
scroll to position [87, 0]
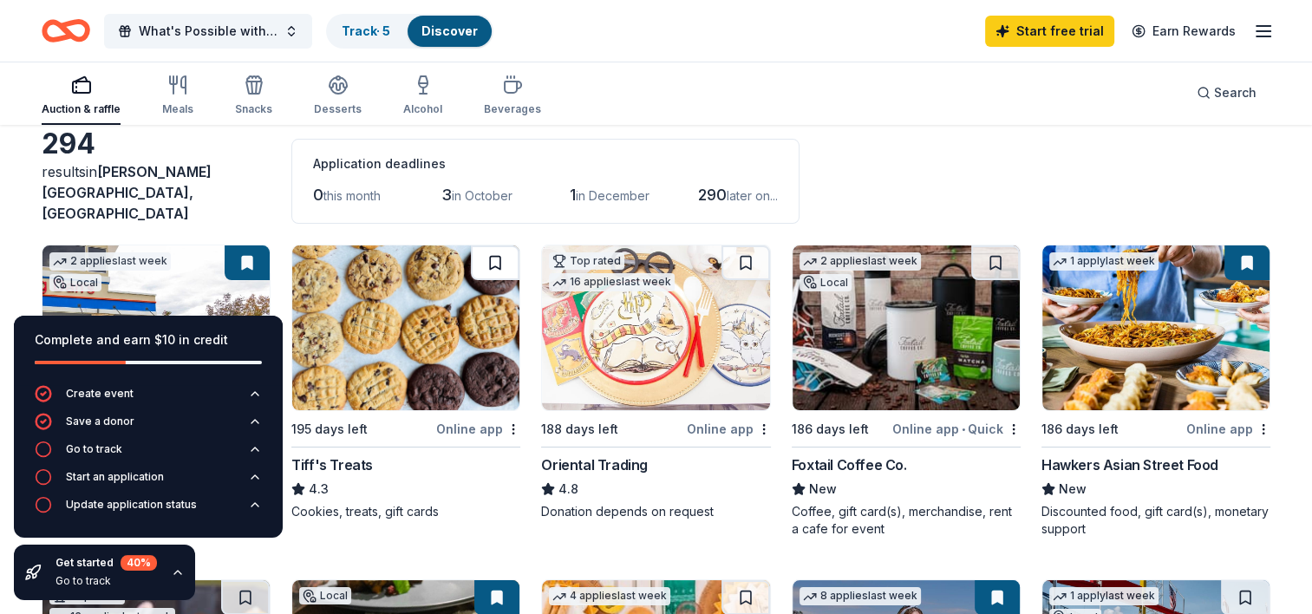
click at [485, 245] on button at bounding box center [495, 262] width 49 height 35
click at [929, 326] on img at bounding box center [905, 327] width 227 height 165
click at [914, 142] on div "294 results in Sandy Springs, GA Application deadlines 0 this month 3 in Octobe…" at bounding box center [656, 175] width 1228 height 97
click at [924, 312] on img at bounding box center [905, 327] width 227 height 165
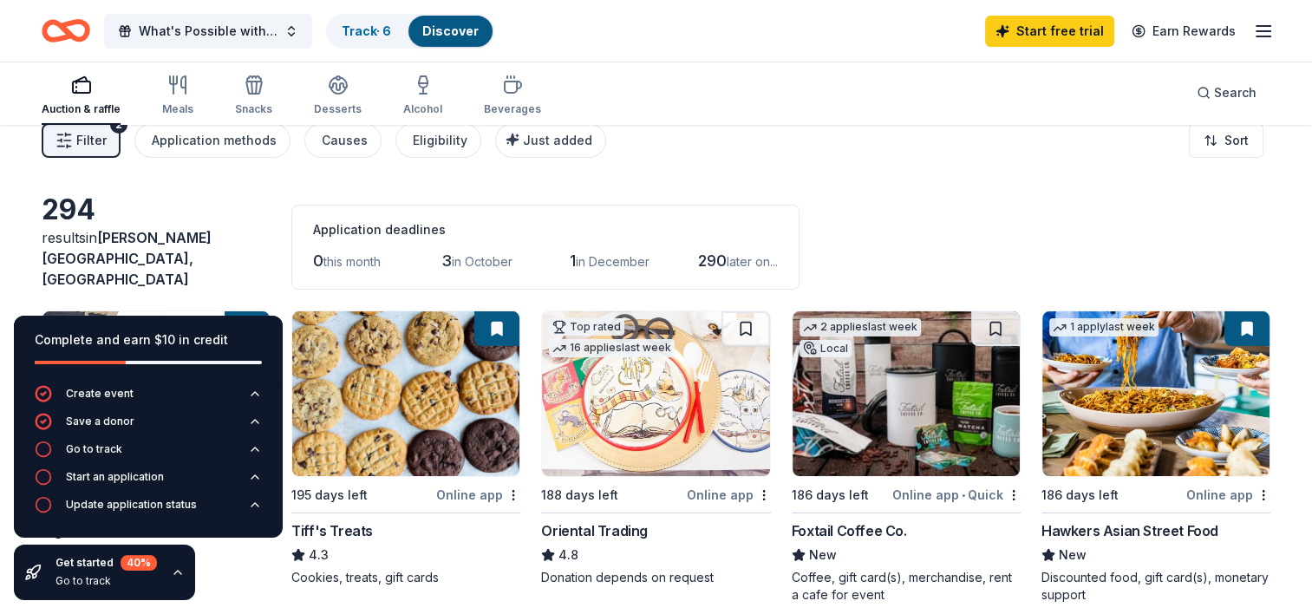
scroll to position [0, 0]
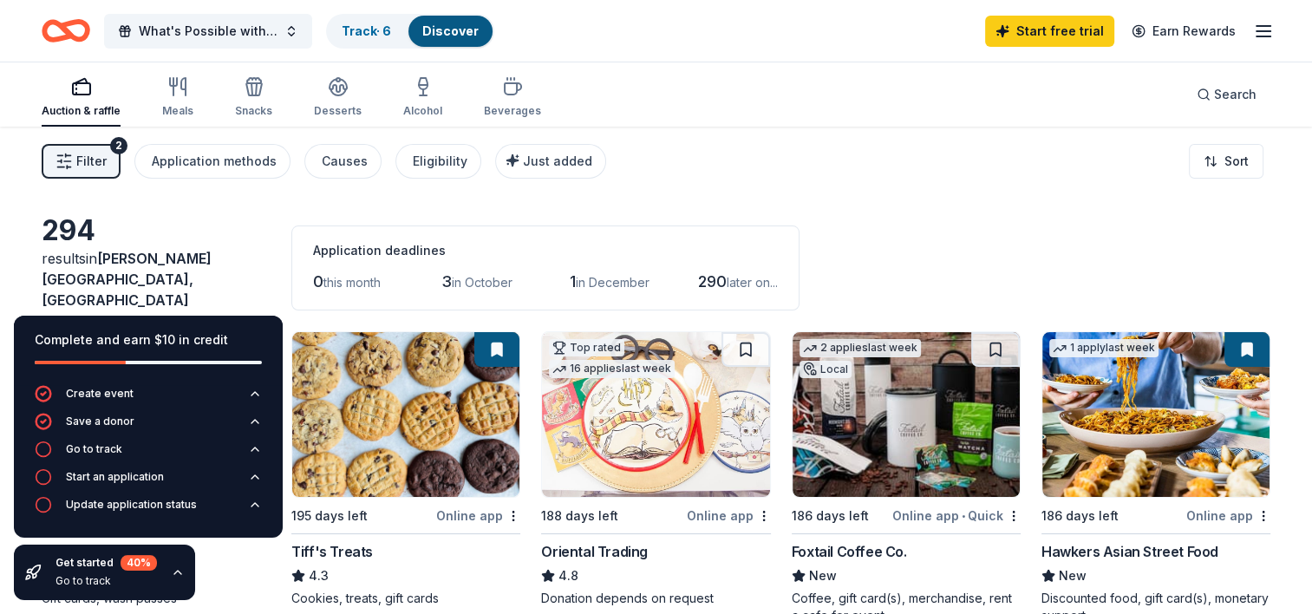
click at [998, 336] on button at bounding box center [995, 349] width 49 height 35
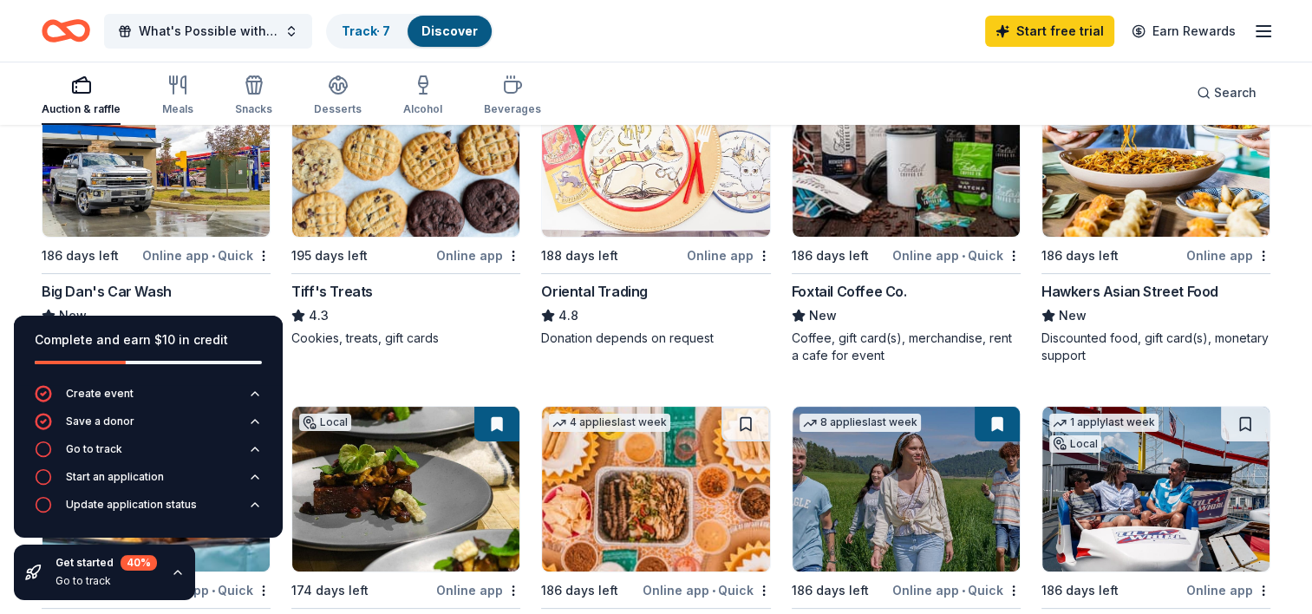
scroll to position [347, 0]
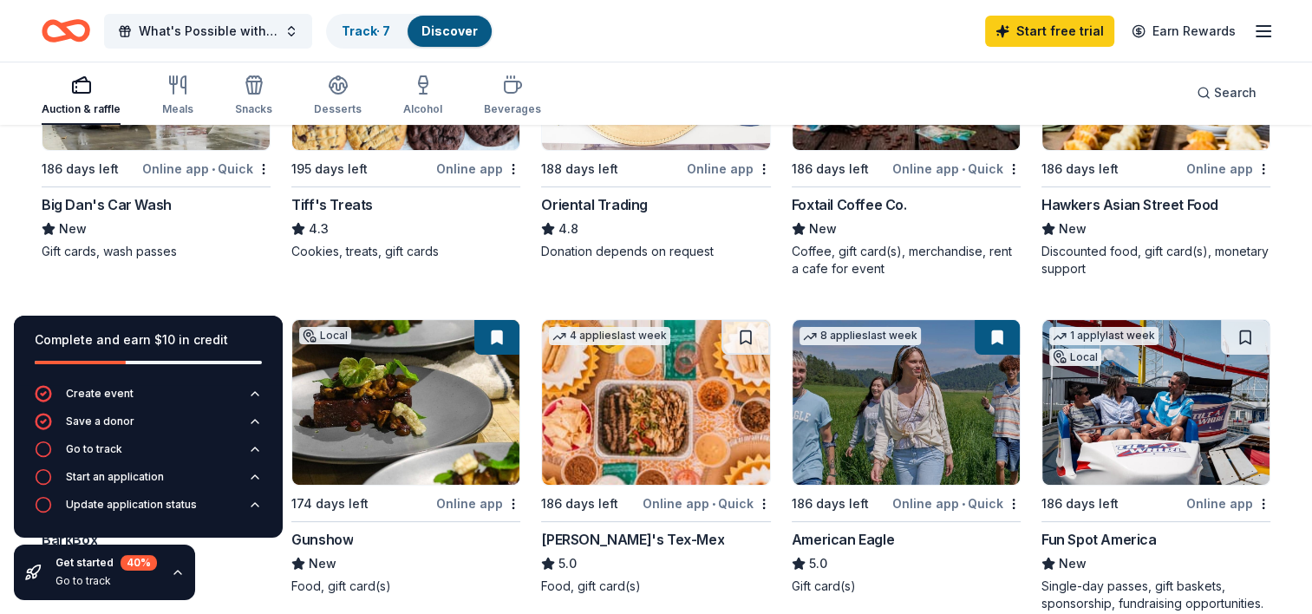
click at [463, 492] on div "Online app" at bounding box center [478, 503] width 84 height 22
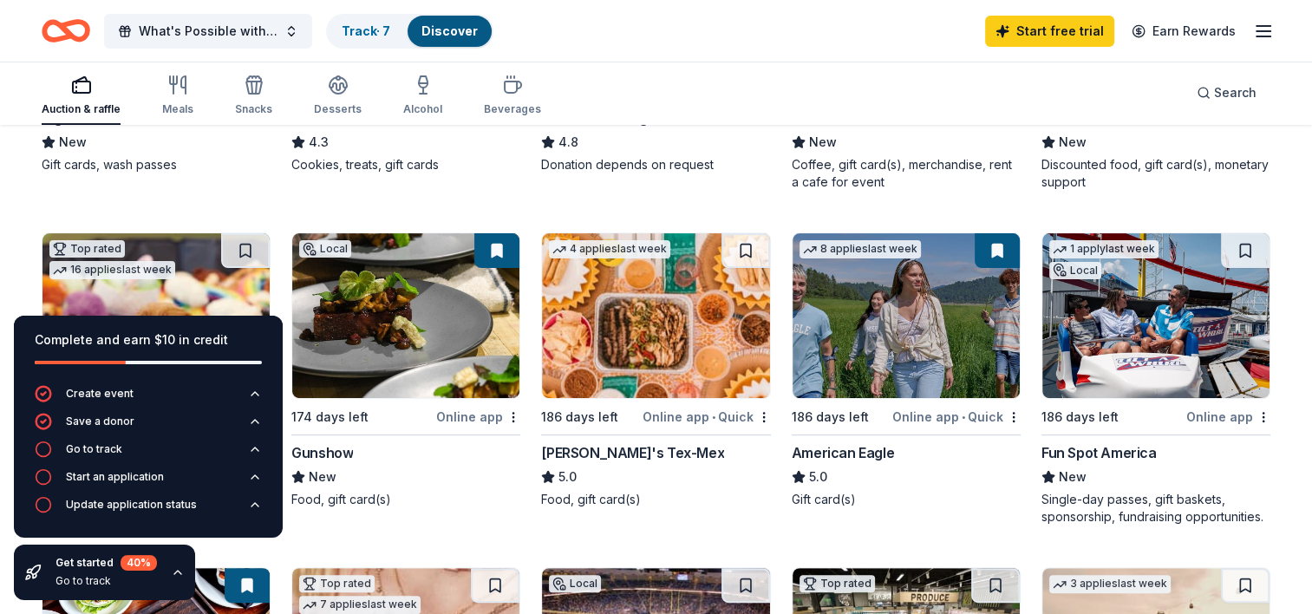
click at [496, 233] on button at bounding box center [496, 250] width 45 height 35
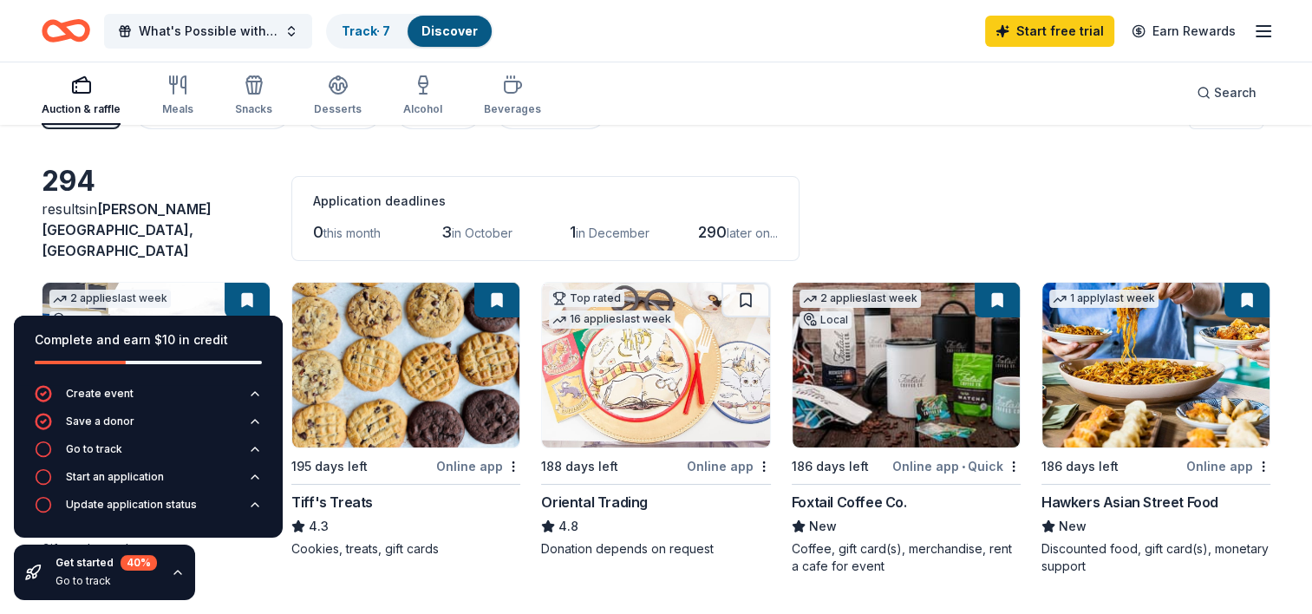
scroll to position [0, 0]
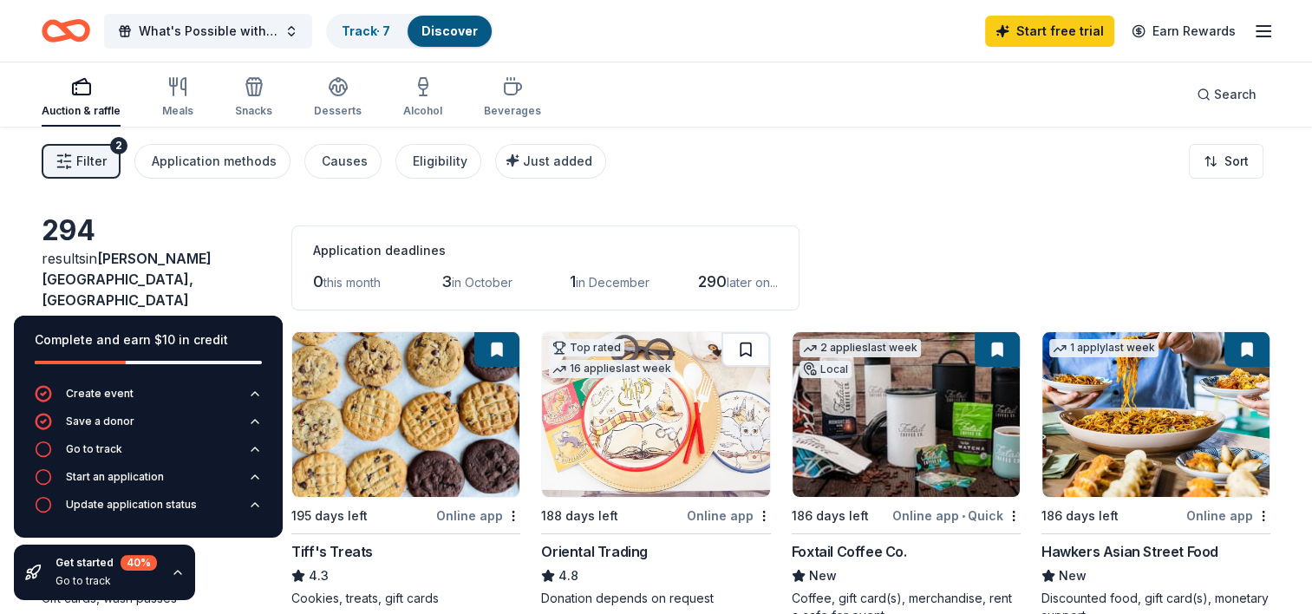
click at [742, 341] on button at bounding box center [745, 349] width 49 height 35
click at [746, 332] on button at bounding box center [747, 349] width 45 height 35
click at [486, 334] on button at bounding box center [496, 349] width 45 height 35
click at [496, 332] on button at bounding box center [496, 349] width 45 height 35
click at [995, 336] on button at bounding box center [996, 349] width 45 height 35
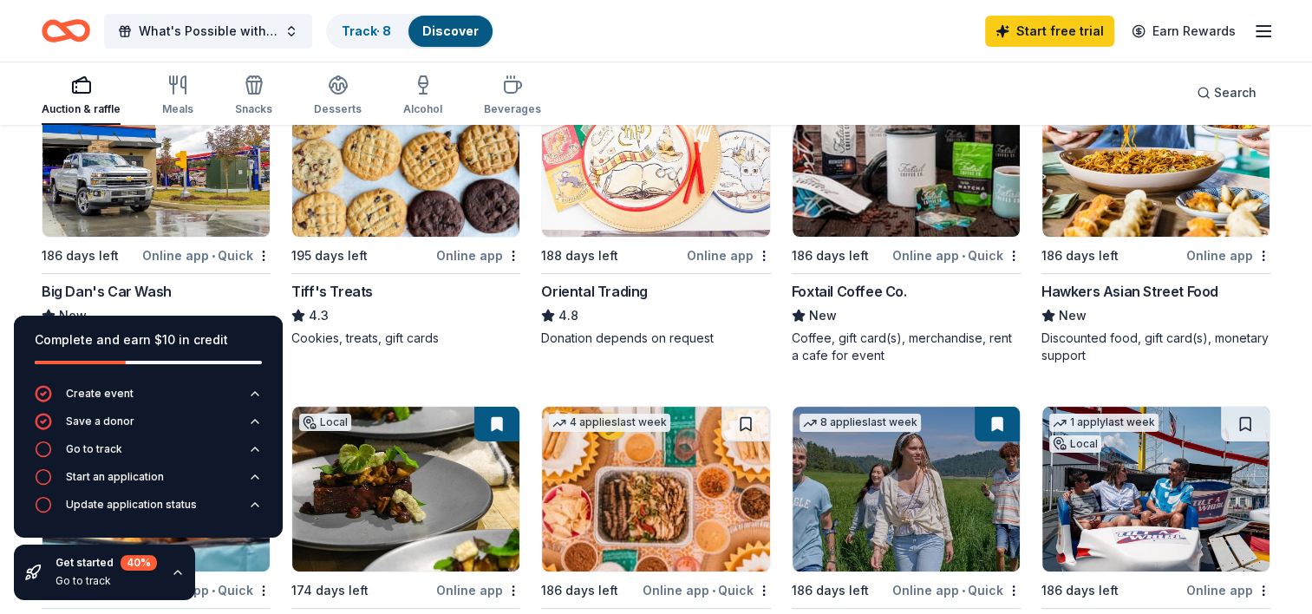
scroll to position [433, 0]
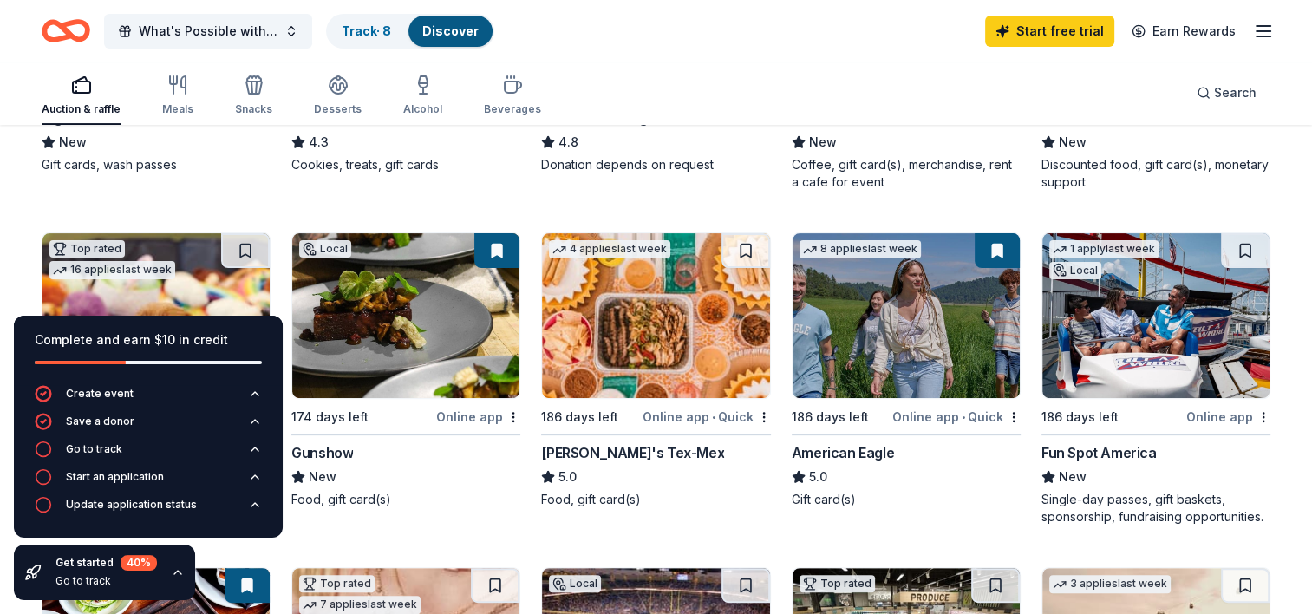
click at [929, 406] on div "Online app • Quick" at bounding box center [956, 417] width 128 height 22
click at [1157, 331] on img at bounding box center [1155, 315] width 227 height 165
click at [1248, 506] on div "Single-day passes, gift baskets, sponsorship, fundraising opportunities." at bounding box center [1155, 508] width 229 height 35
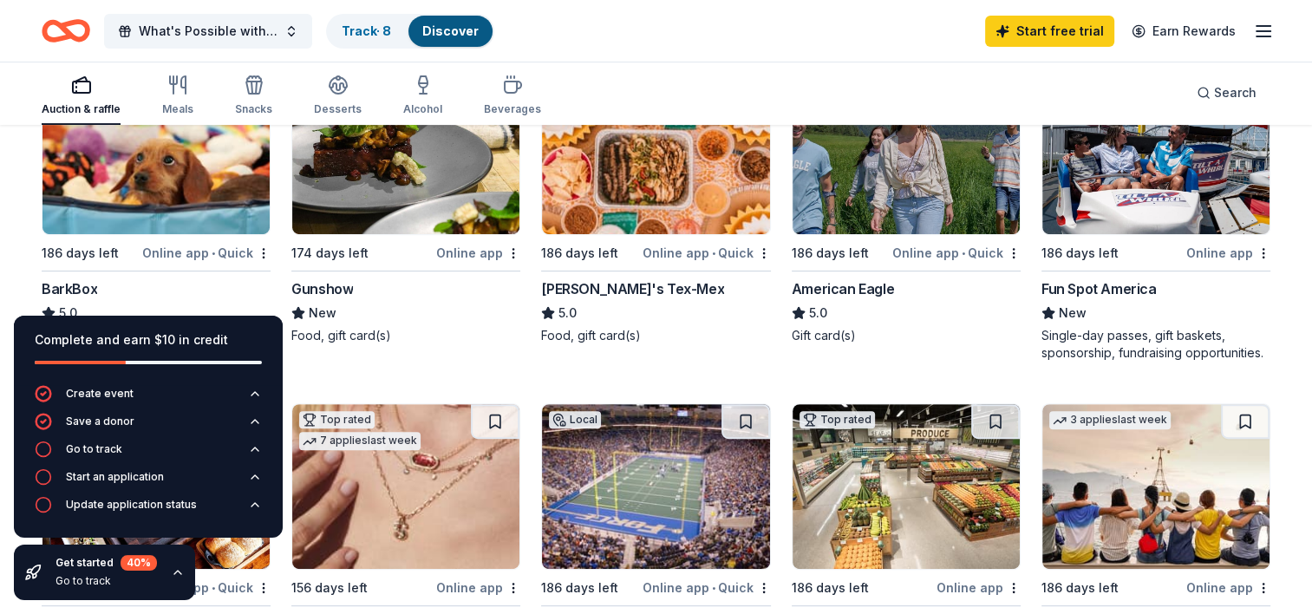
scroll to position [596, 0]
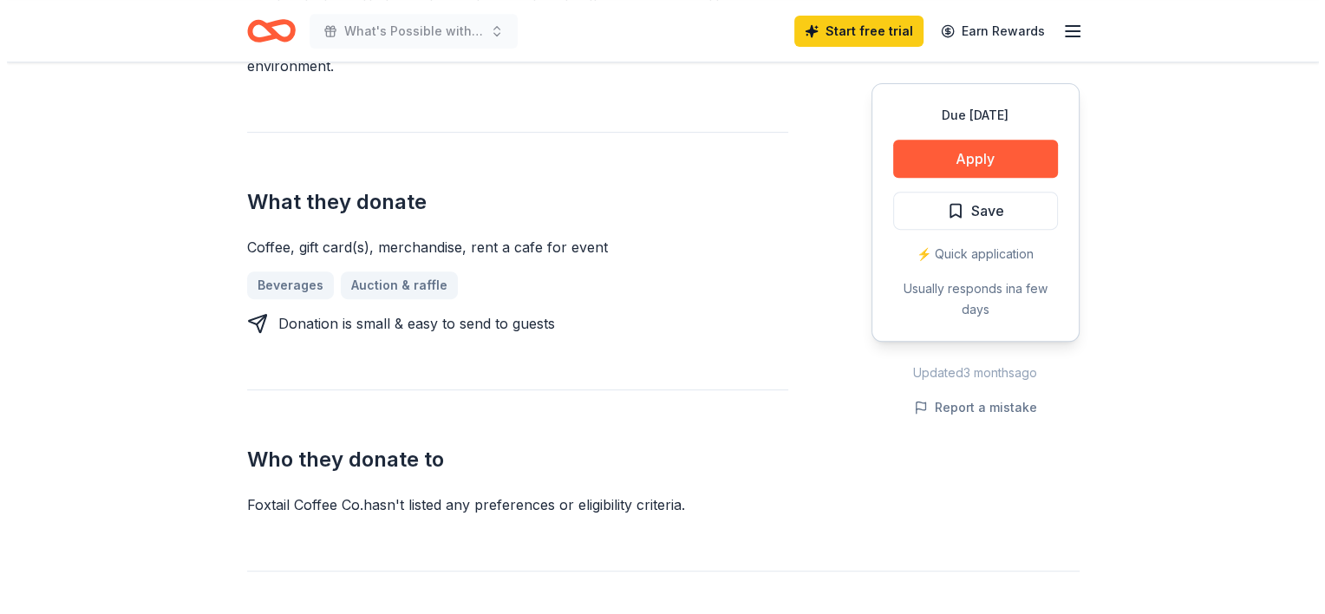
scroll to position [780, 0]
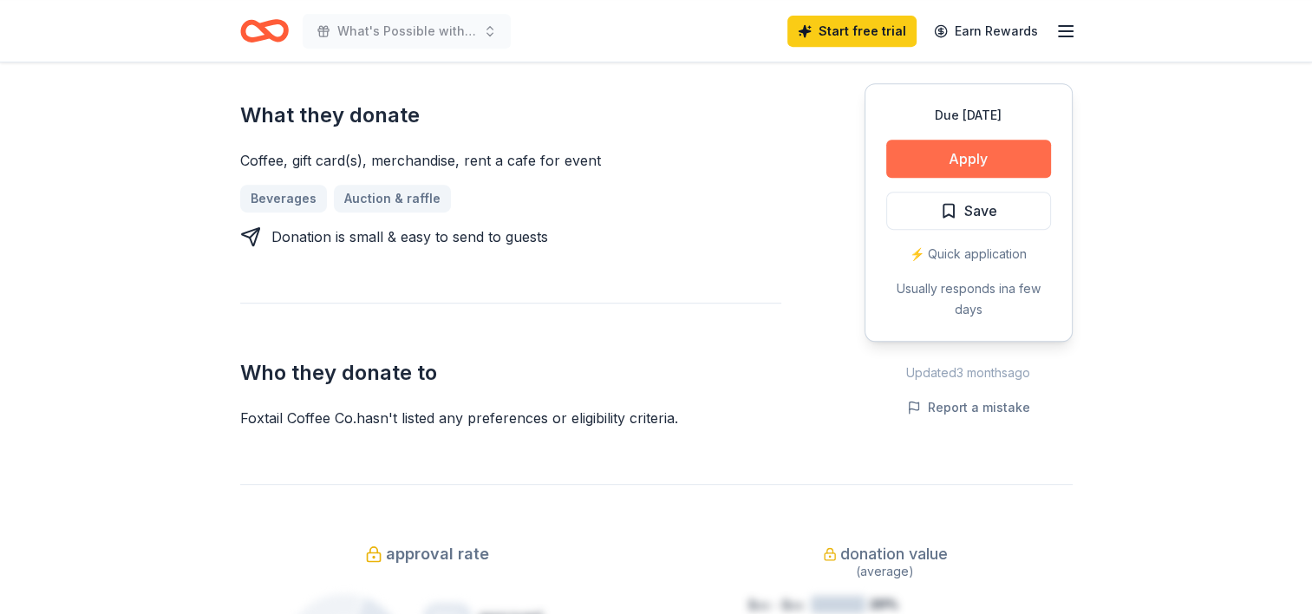
click at [952, 140] on button "Apply" at bounding box center [968, 159] width 165 height 38
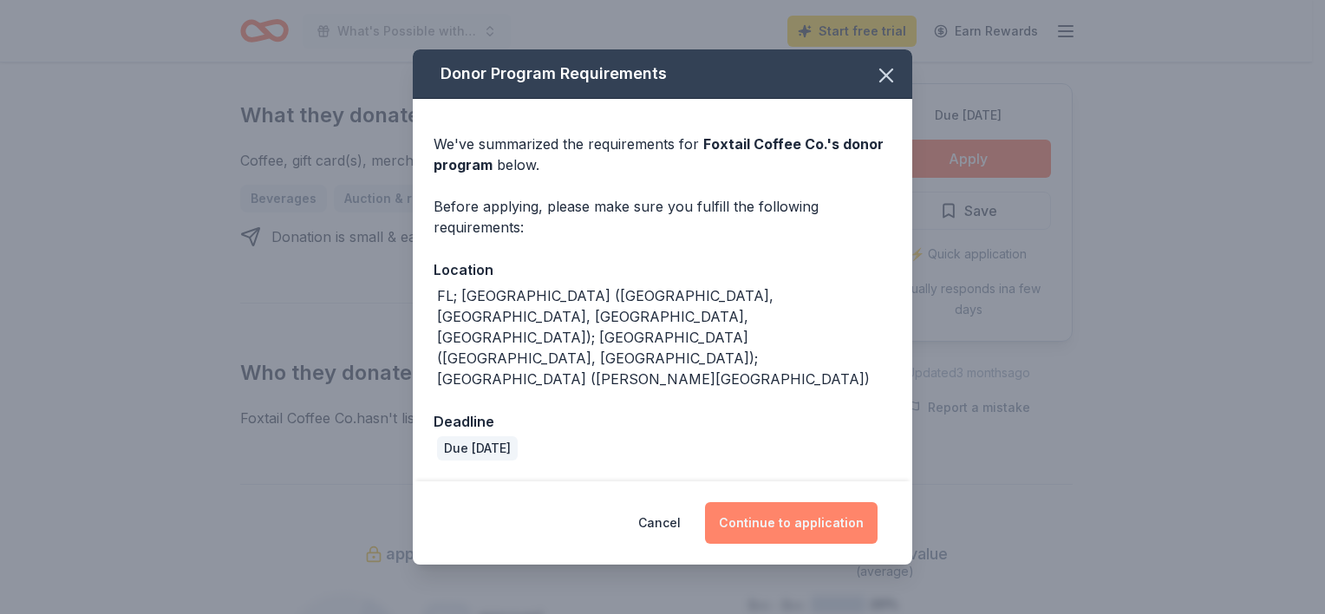
click at [785, 502] on button "Continue to application" at bounding box center [791, 523] width 173 height 42
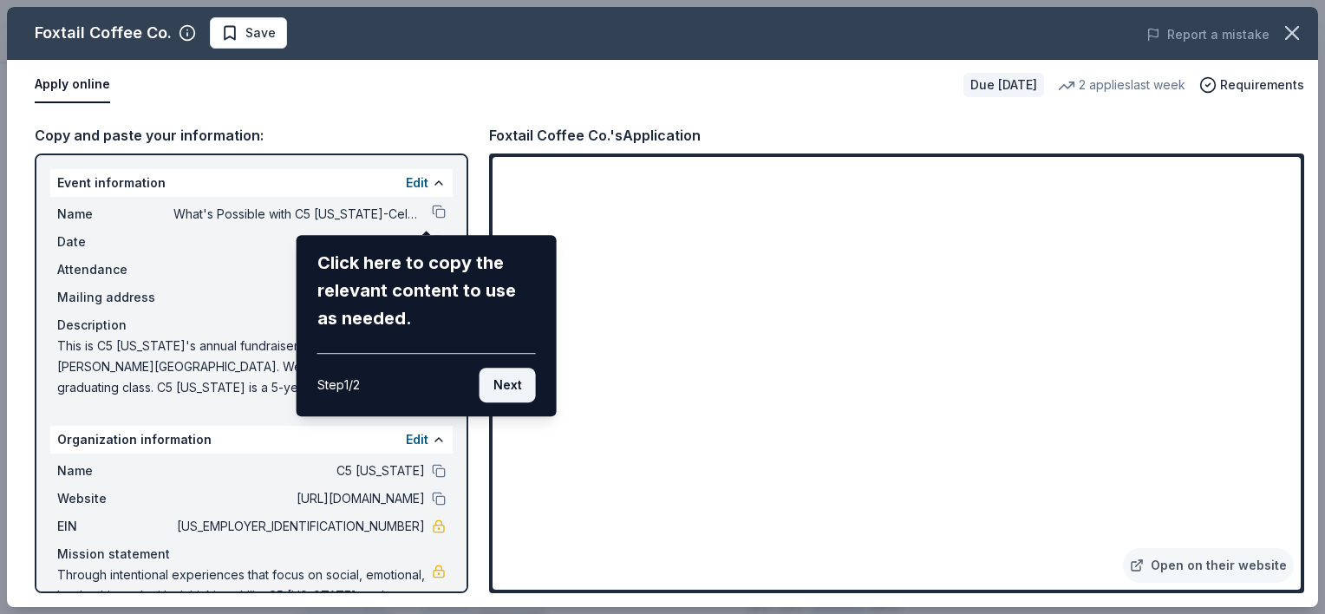
click at [500, 385] on button "Next" at bounding box center [507, 385] width 56 height 35
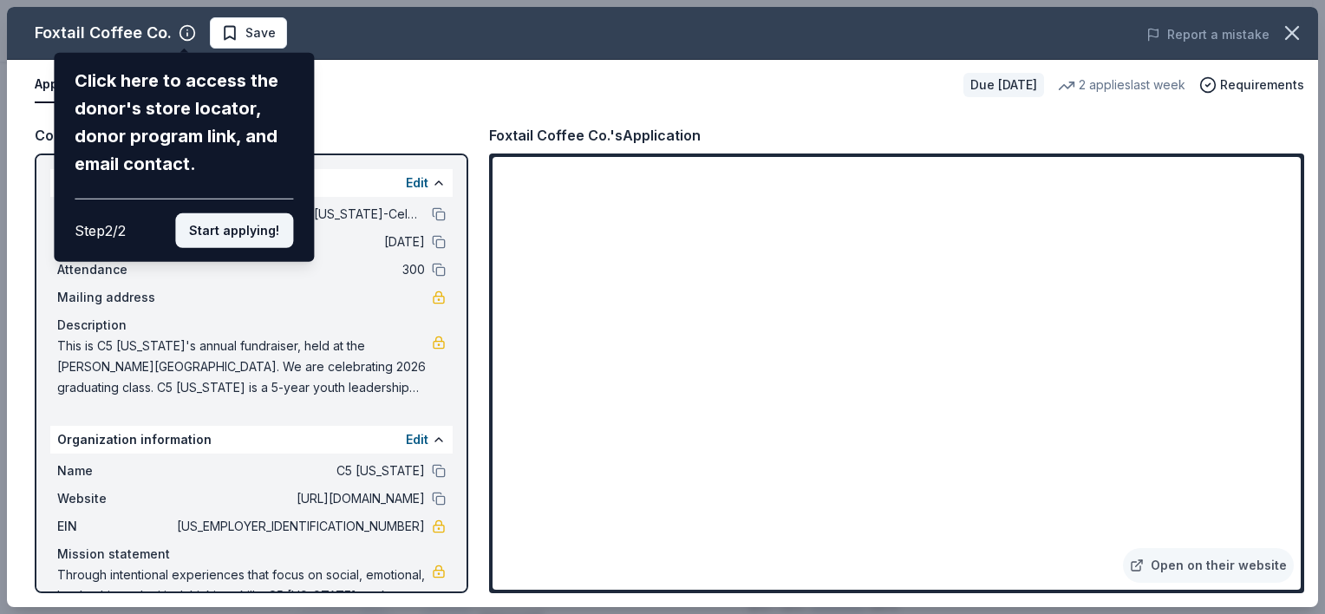
click at [238, 231] on button "Start applying!" at bounding box center [234, 230] width 118 height 35
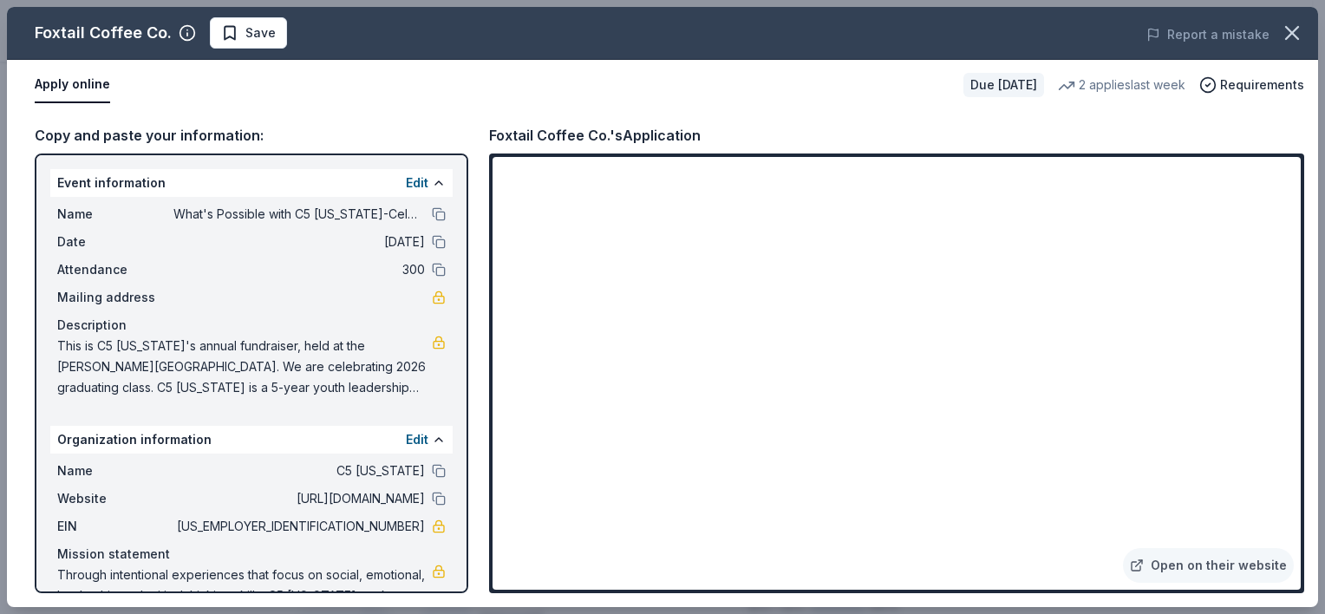
click at [88, 297] on span "Mailing address" at bounding box center [115, 297] width 116 height 21
click at [95, 267] on span "Attendance" at bounding box center [115, 269] width 116 height 21
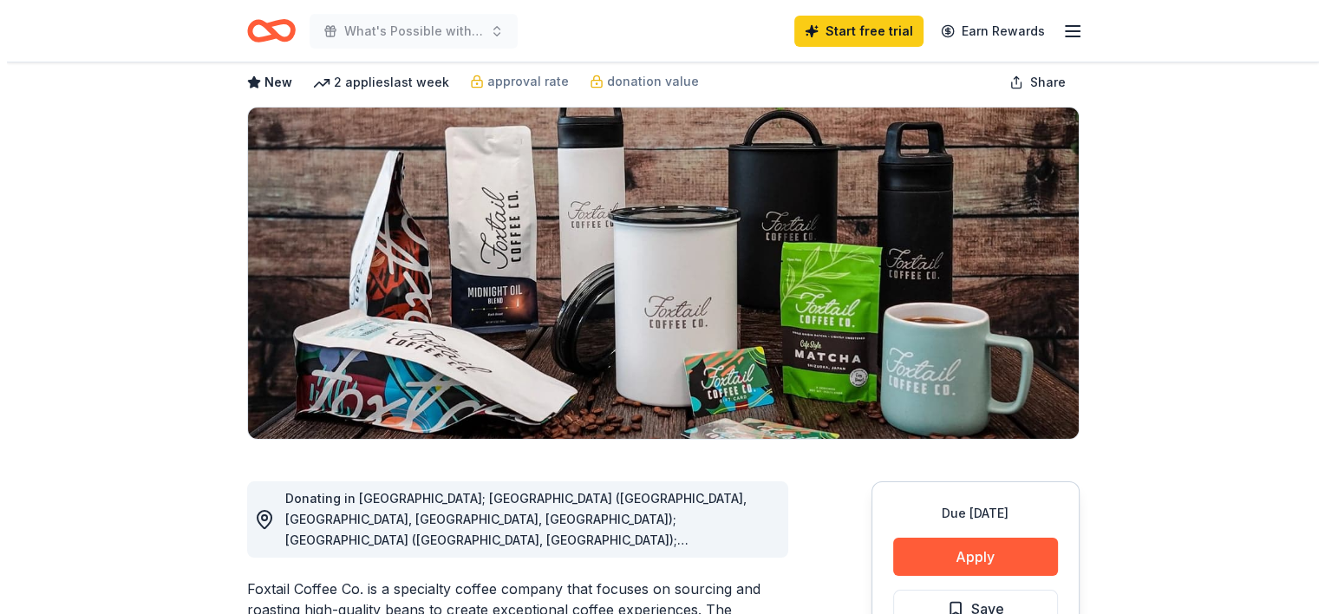
scroll to position [347, 0]
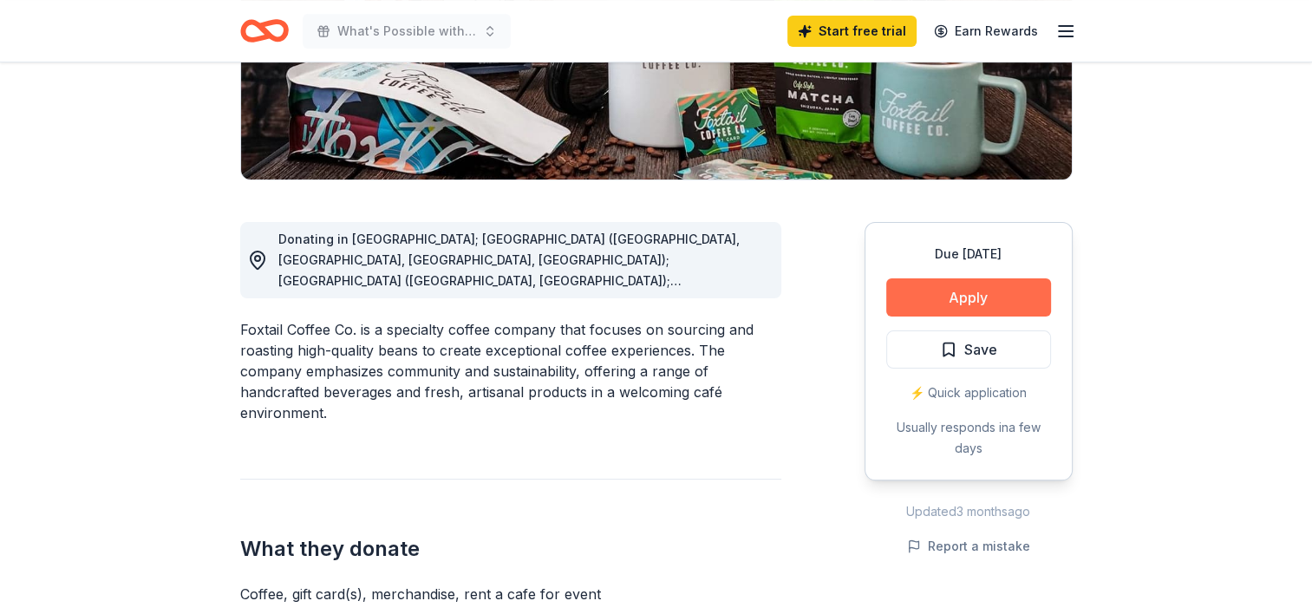
click at [964, 295] on button "Apply" at bounding box center [968, 297] width 165 height 38
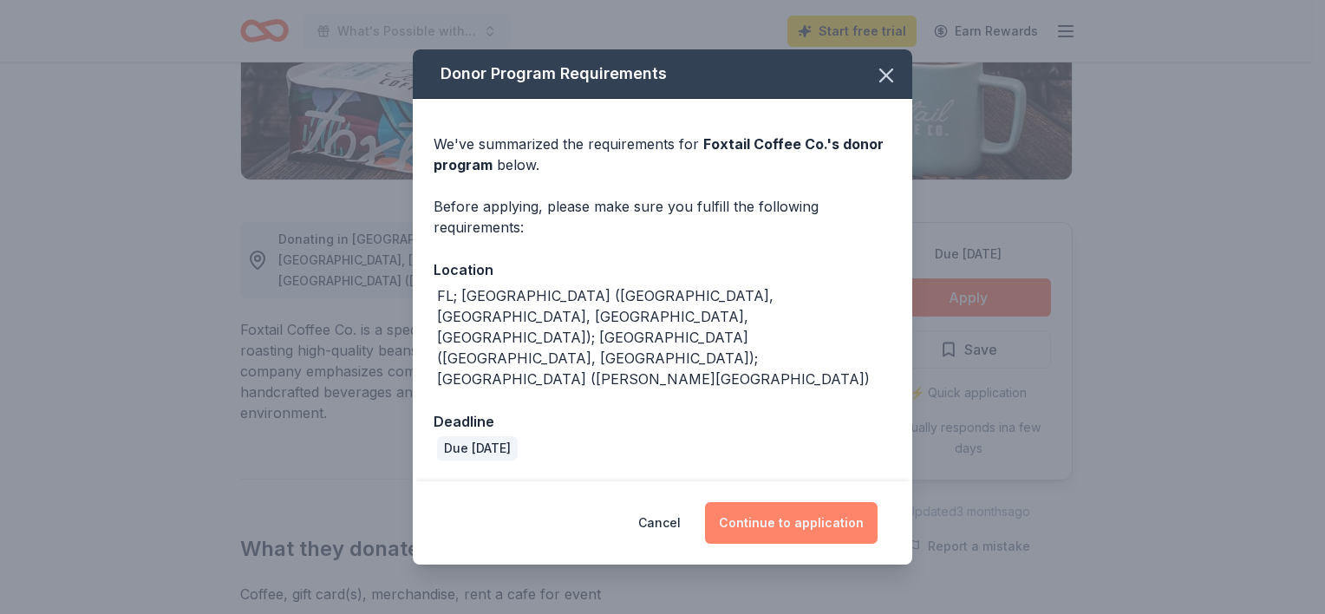
click at [798, 502] on button "Continue to application" at bounding box center [791, 523] width 173 height 42
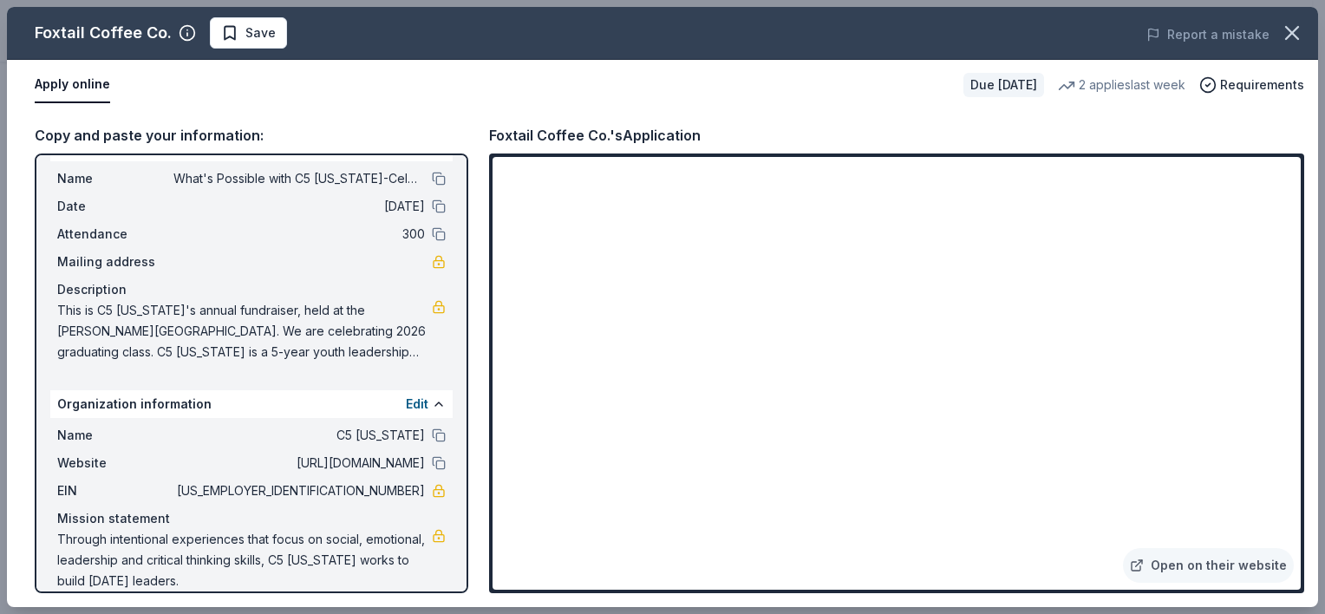
scroll to position [55, 0]
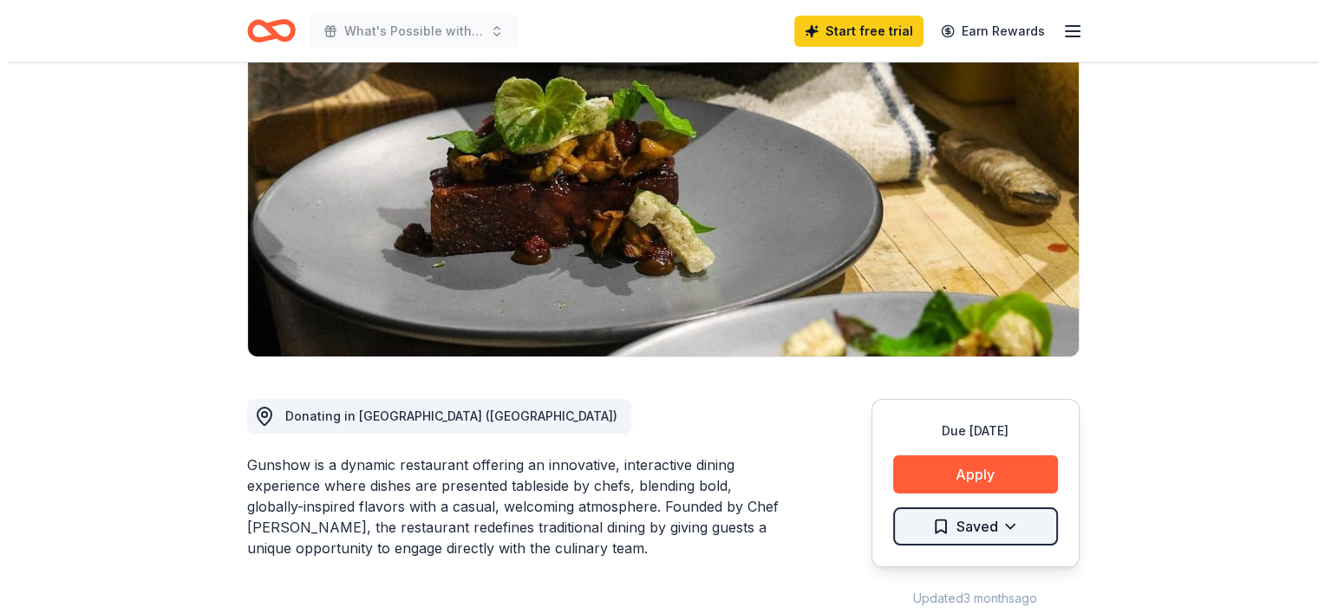
scroll to position [173, 0]
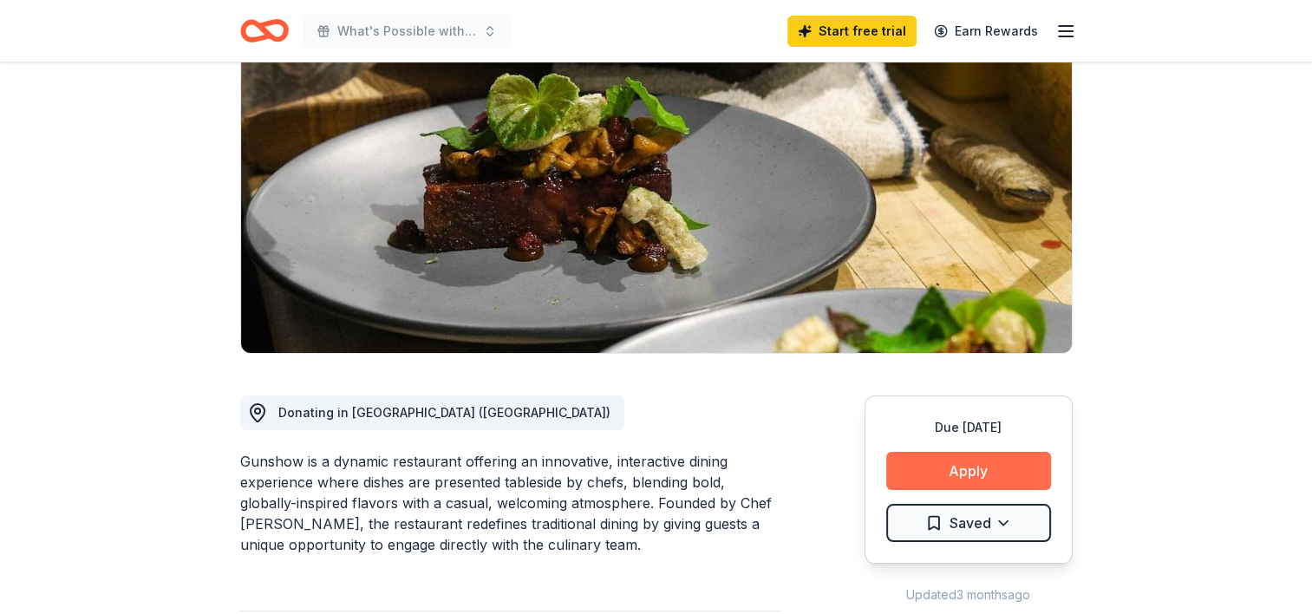
click at [957, 464] on button "Apply" at bounding box center [968, 471] width 165 height 38
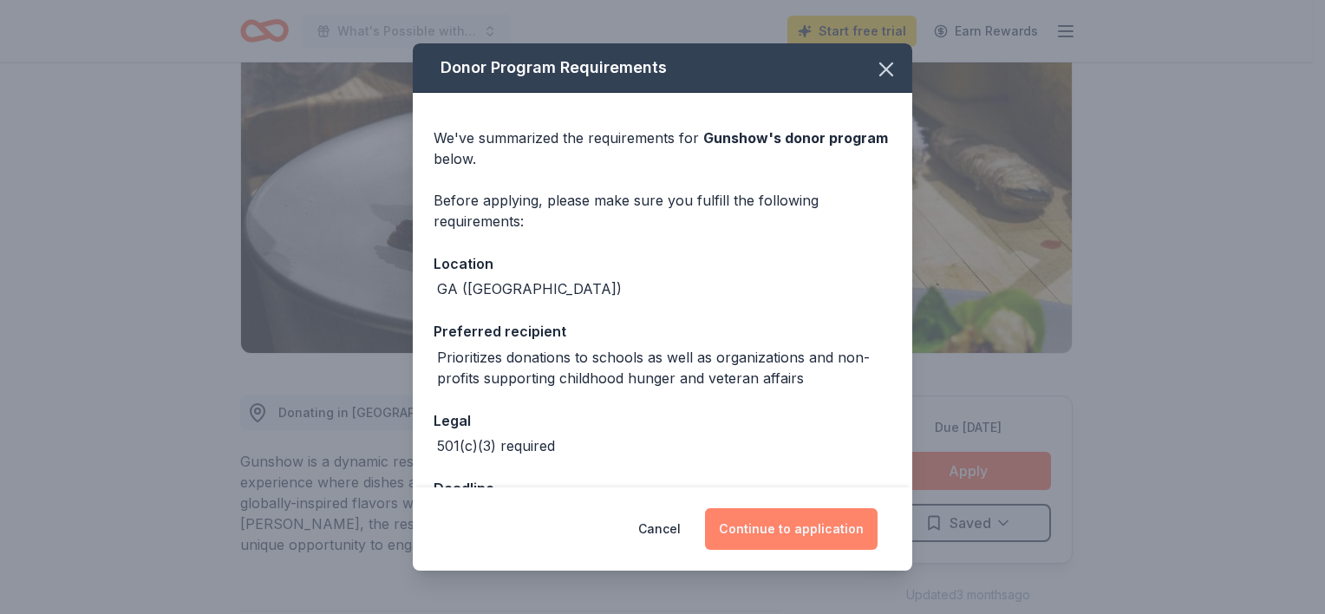
click at [785, 530] on button "Continue to application" at bounding box center [791, 529] width 173 height 42
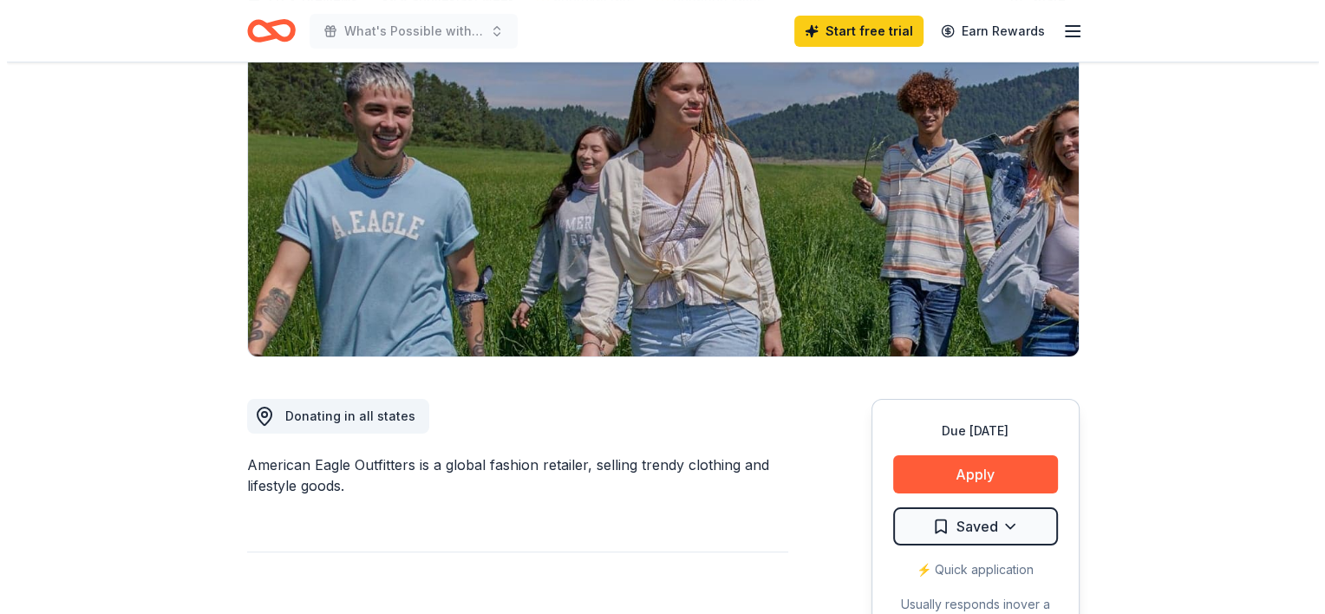
scroll to position [173, 0]
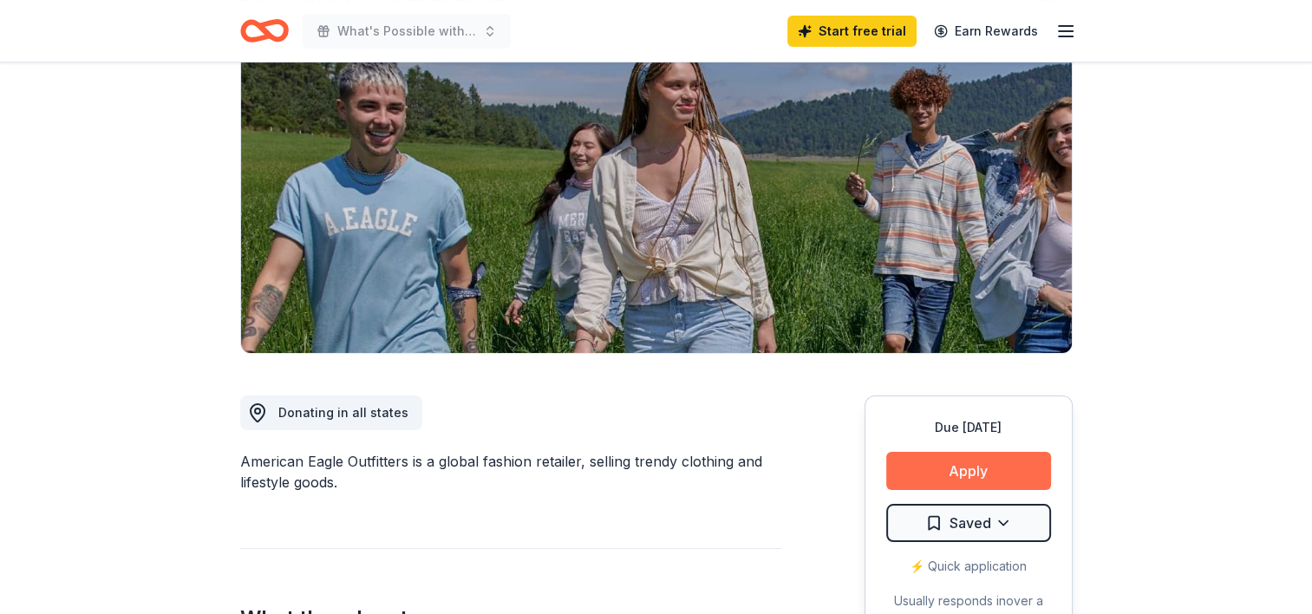
click at [964, 465] on button "Apply" at bounding box center [968, 471] width 165 height 38
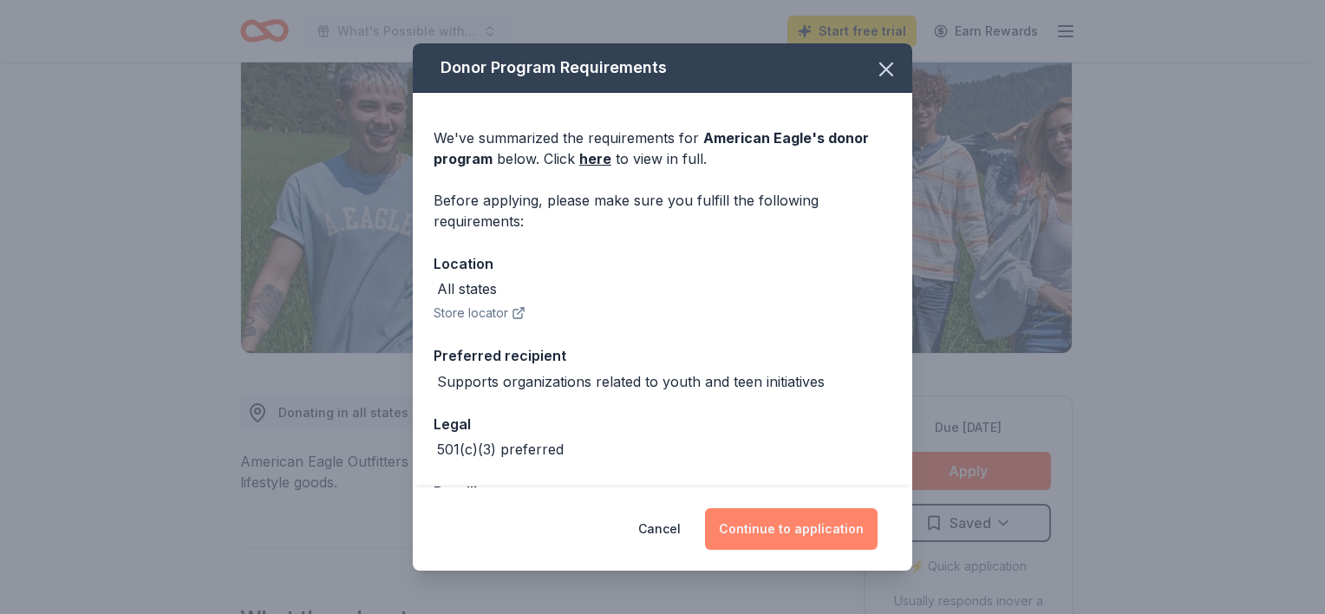
click at [797, 531] on button "Continue to application" at bounding box center [791, 529] width 173 height 42
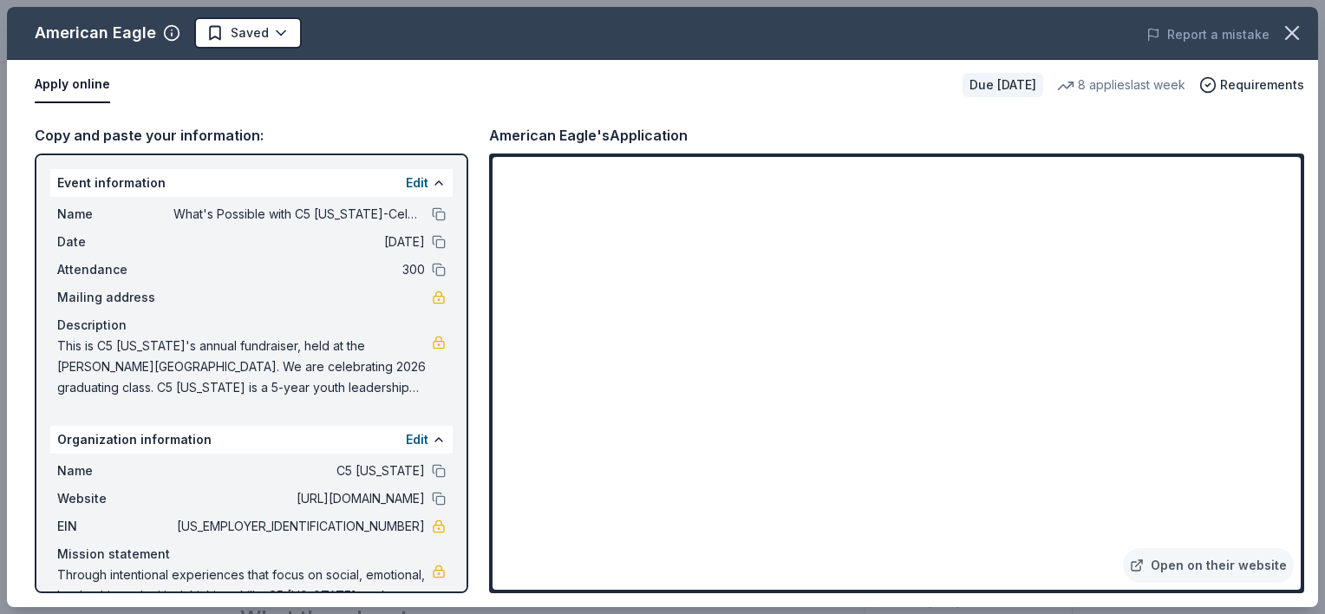
drag, startPoint x: 342, startPoint y: 529, endPoint x: 401, endPoint y: 531, distance: 59.0
click at [401, 531] on span "26-2498817" at bounding box center [298, 526] width 251 height 21
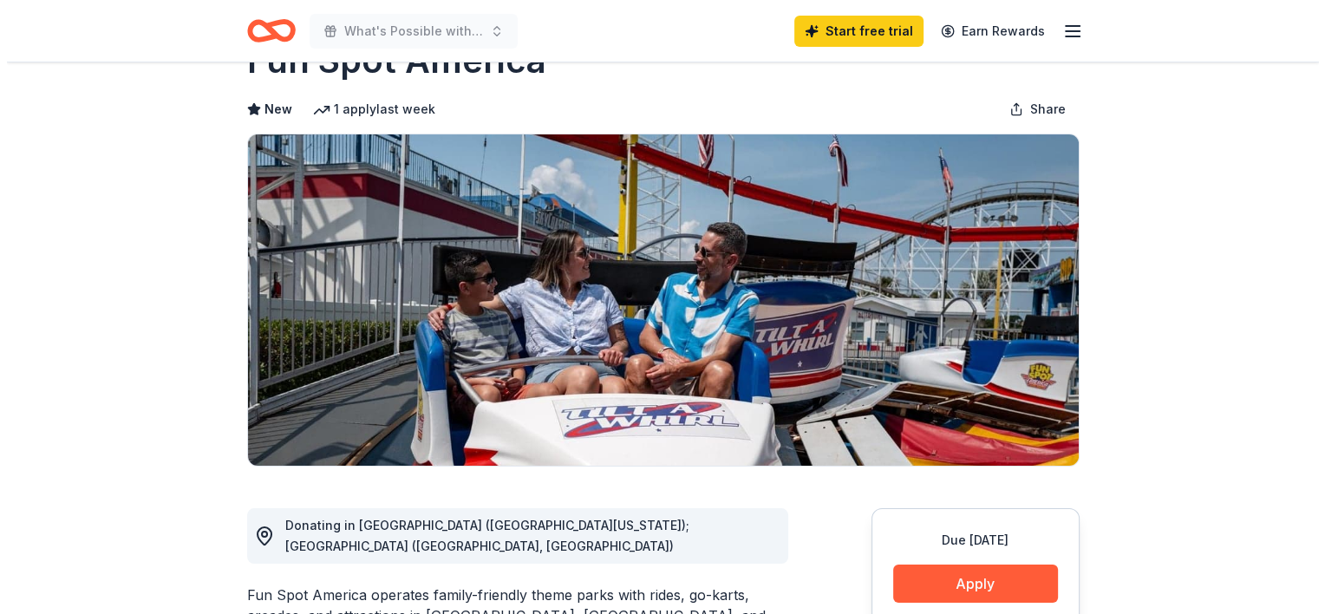
scroll to position [87, 0]
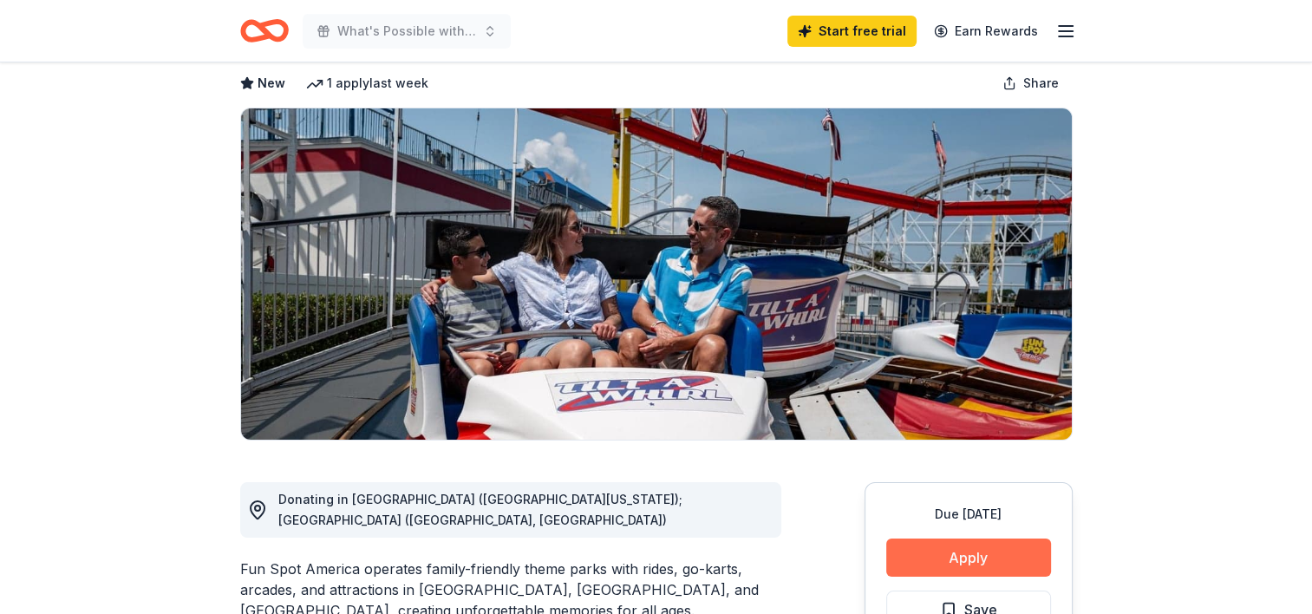
click at [955, 558] on button "Apply" at bounding box center [968, 557] width 165 height 38
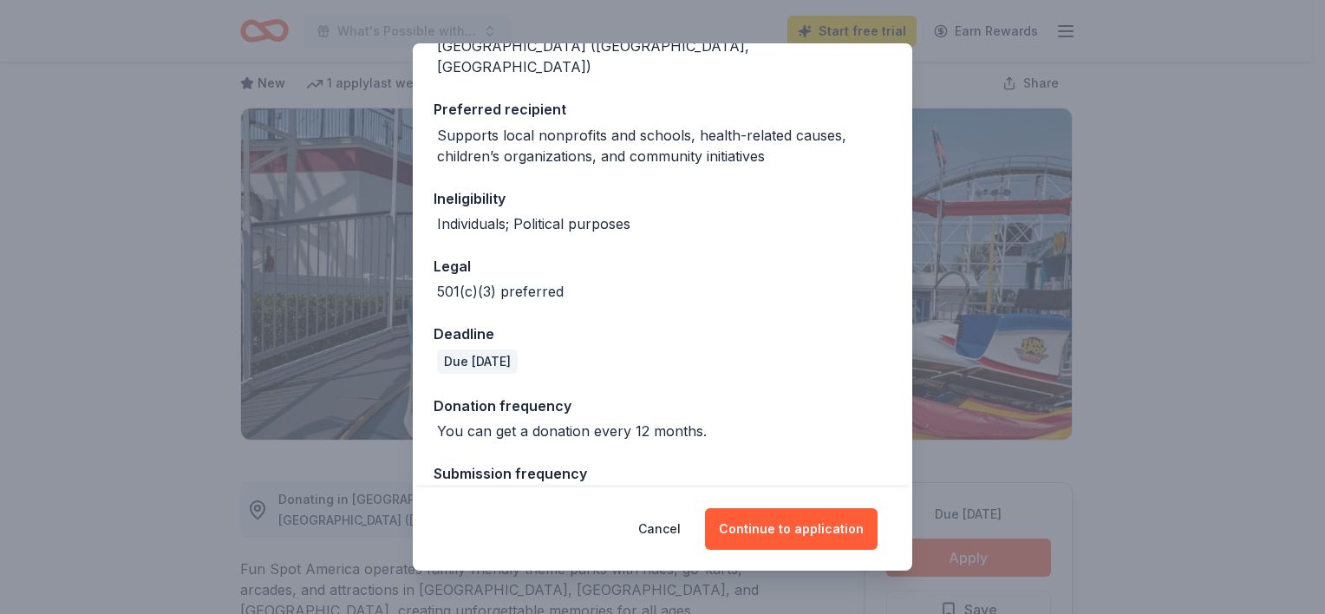
scroll to position [264, 0]
click at [769, 533] on button "Continue to application" at bounding box center [791, 529] width 173 height 42
